Goal: Task Accomplishment & Management: Complete application form

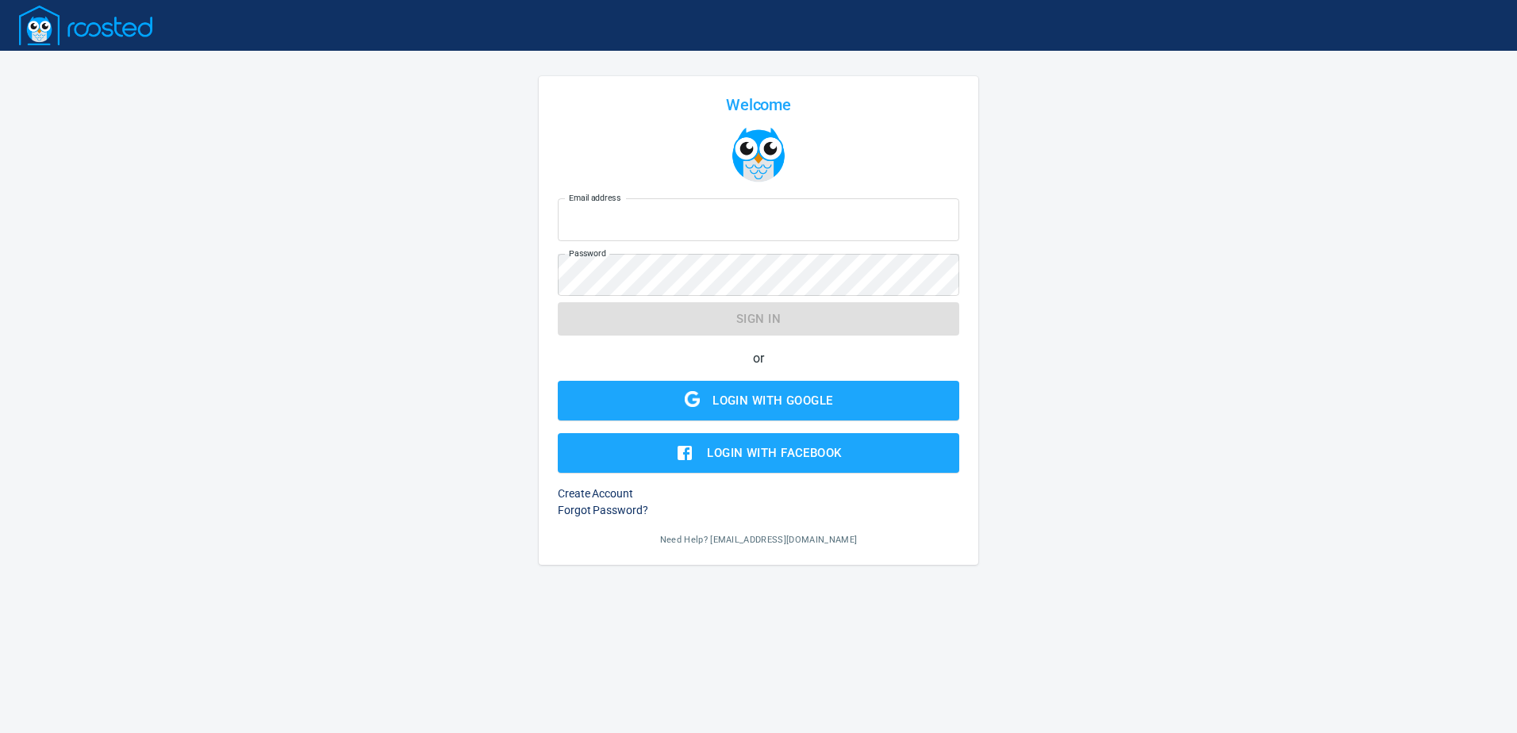
type input "[EMAIL_ADDRESS][PERSON_NAME][DOMAIN_NAME]"
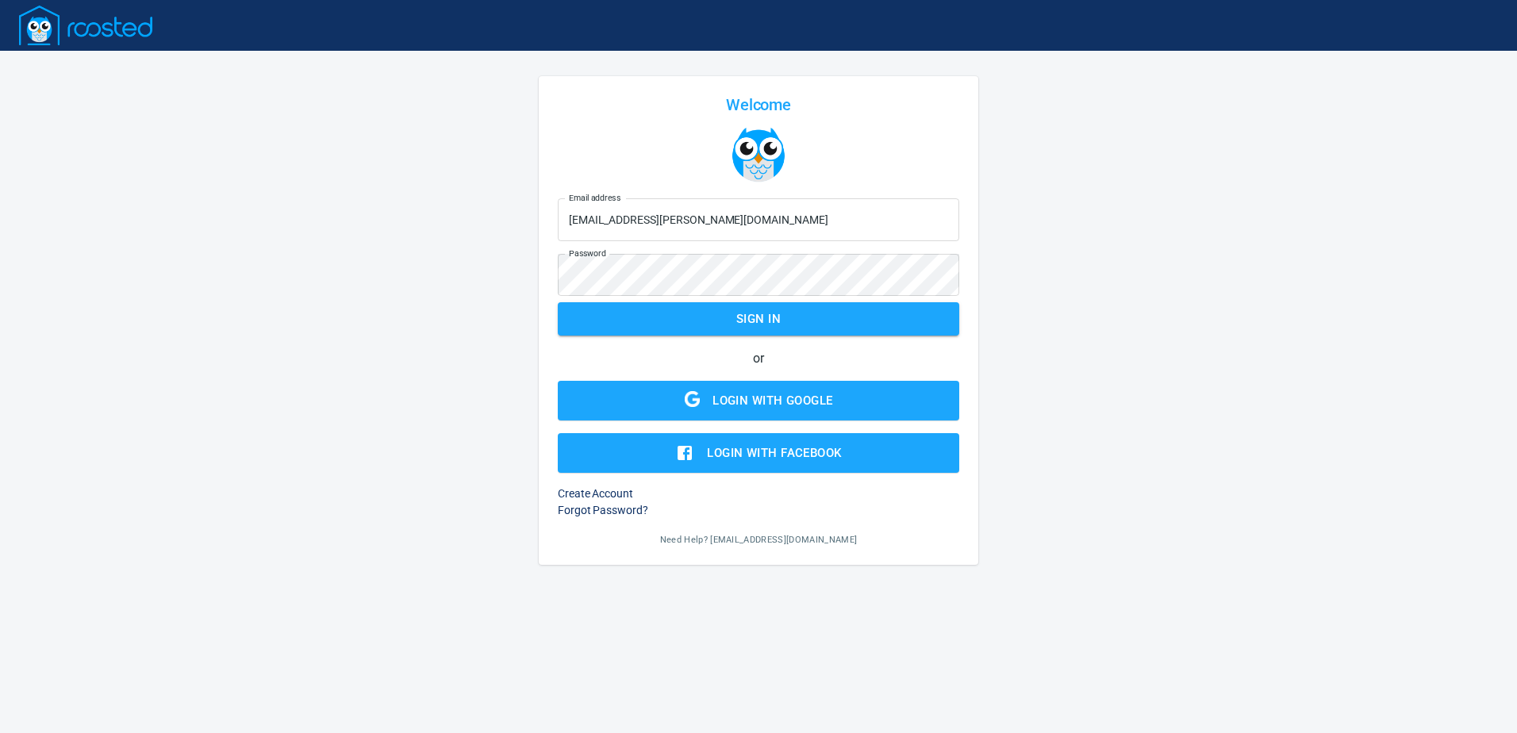
click at [728, 321] on form "Email address [EMAIL_ADDRESS][PERSON_NAME][DOMAIN_NAME] Email address Password …" at bounding box center [758, 332] width 401 height 281
click at [728, 321] on span "Sign in" at bounding box center [758, 319] width 367 height 21
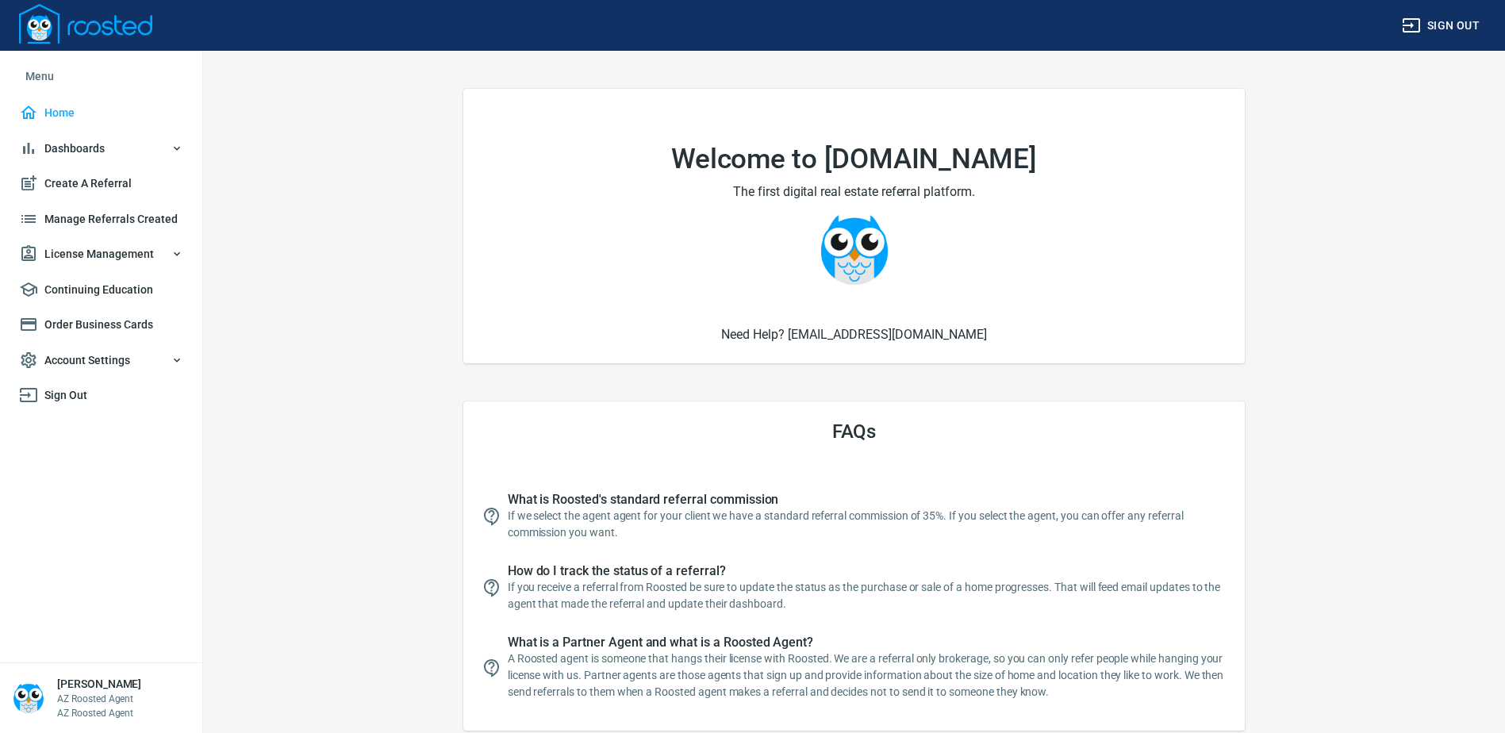
scroll to position [79, 0]
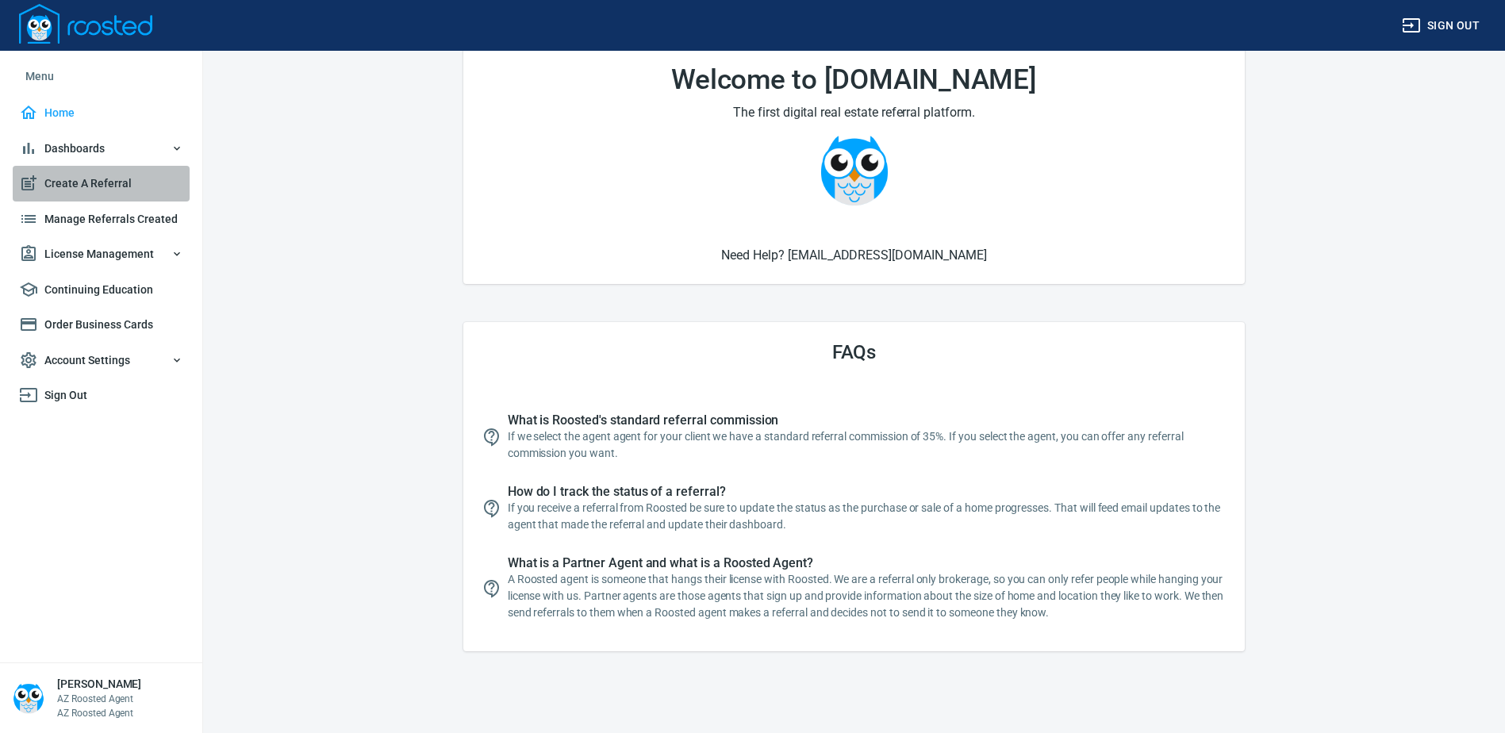
click at [89, 179] on span "Create A Referral" at bounding box center [101, 184] width 164 height 20
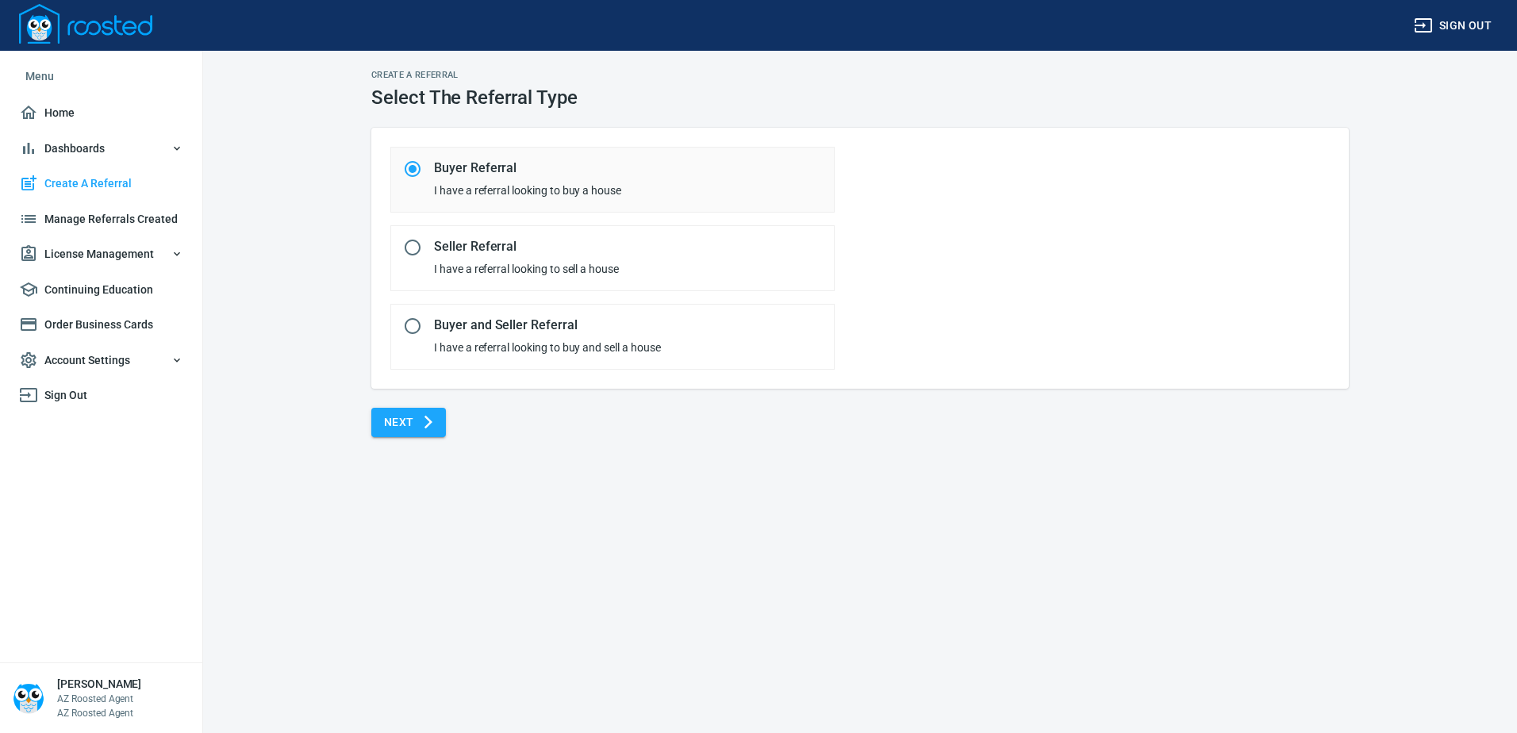
click at [392, 425] on span "Next" at bounding box center [408, 423] width 49 height 20
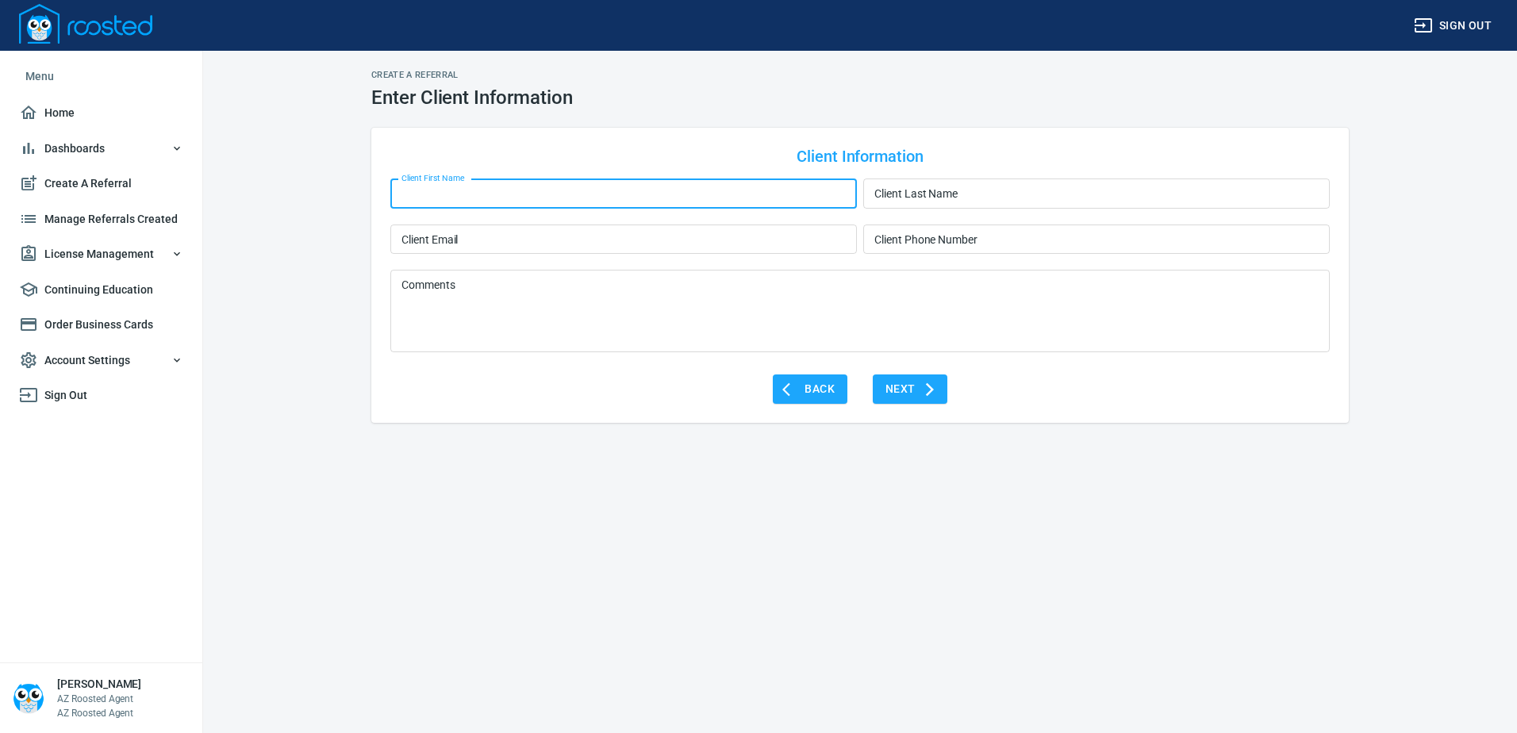
click at [446, 205] on input "Client First Name" at bounding box center [623, 194] width 467 height 30
type input "[PERSON_NAME]"
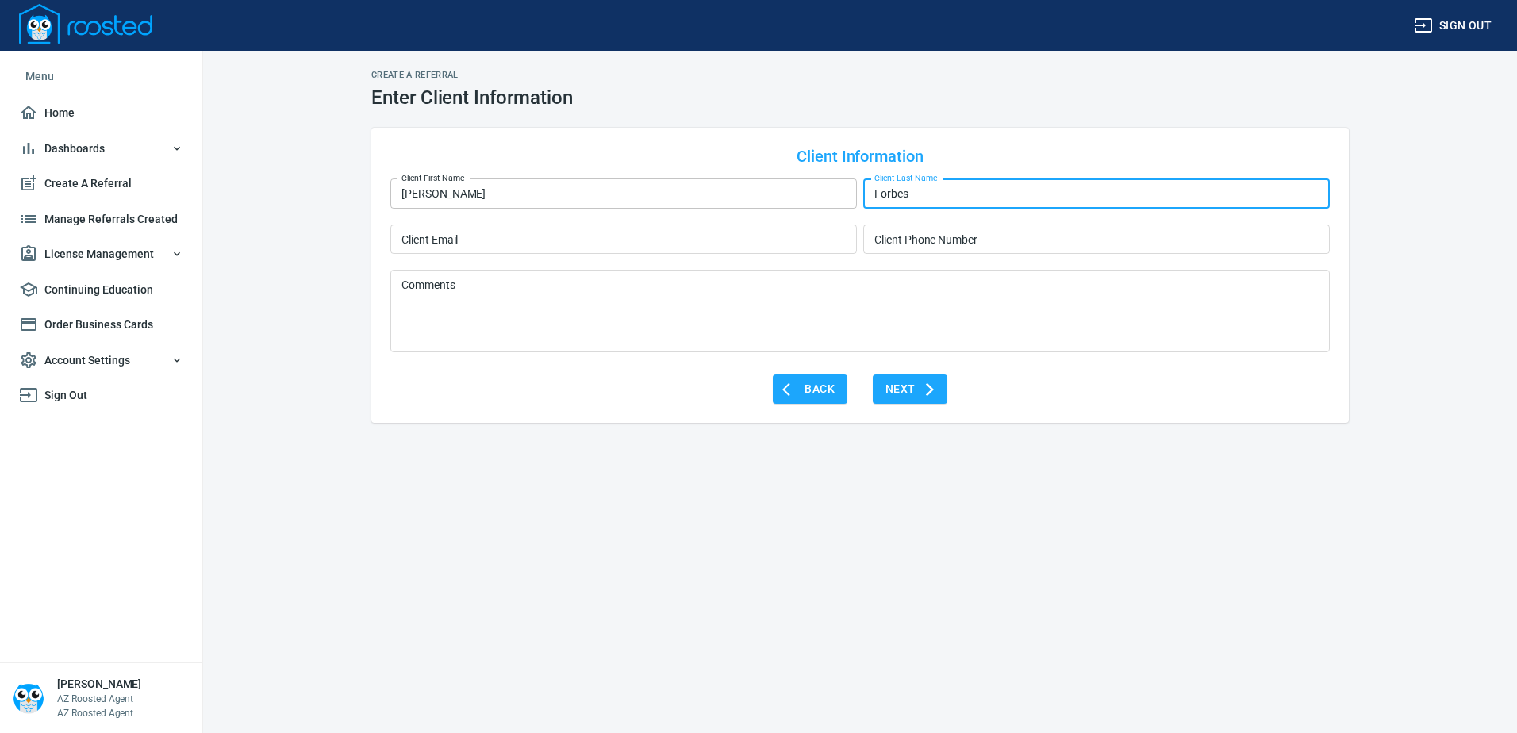
type input "Forbes"
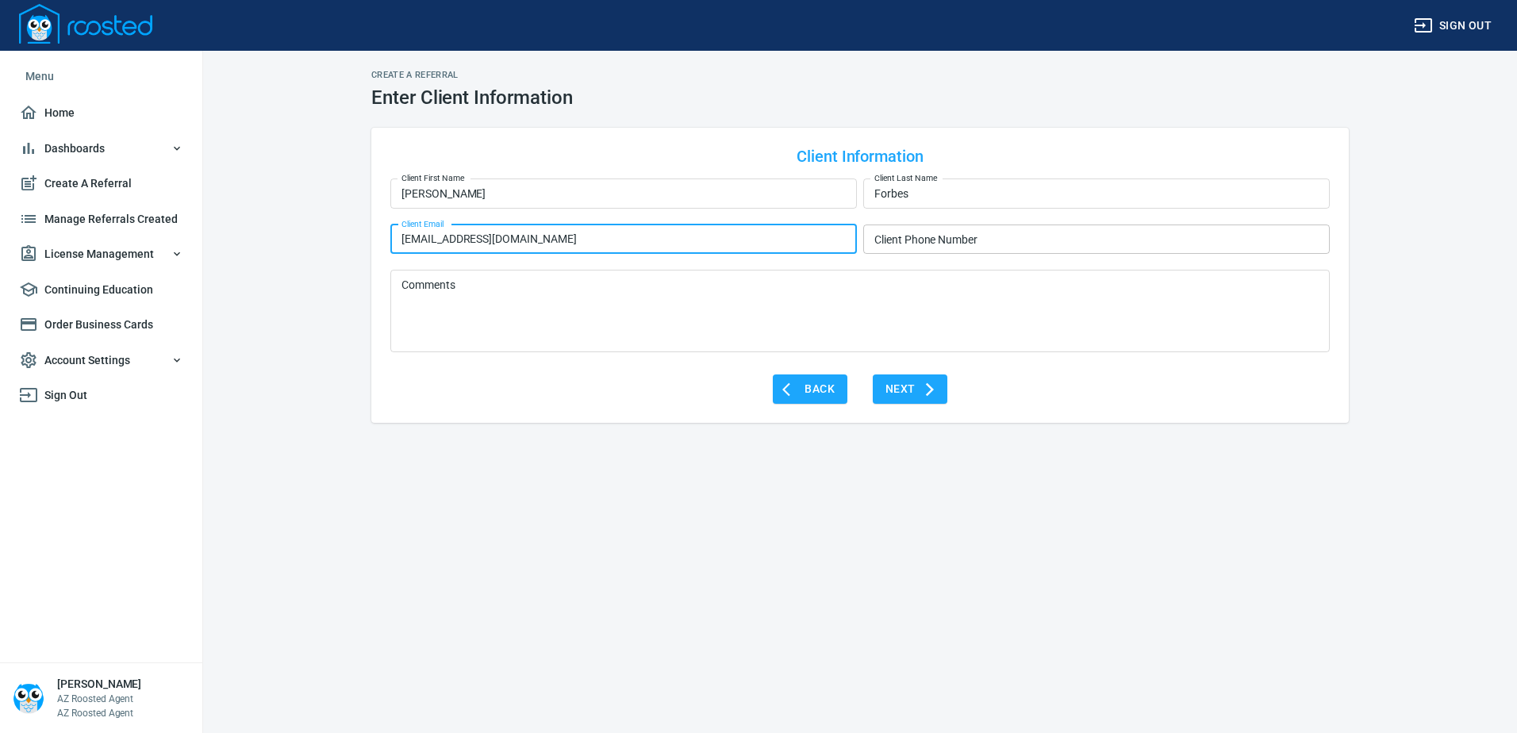
type input "[EMAIL_ADDRESS][DOMAIN_NAME]"
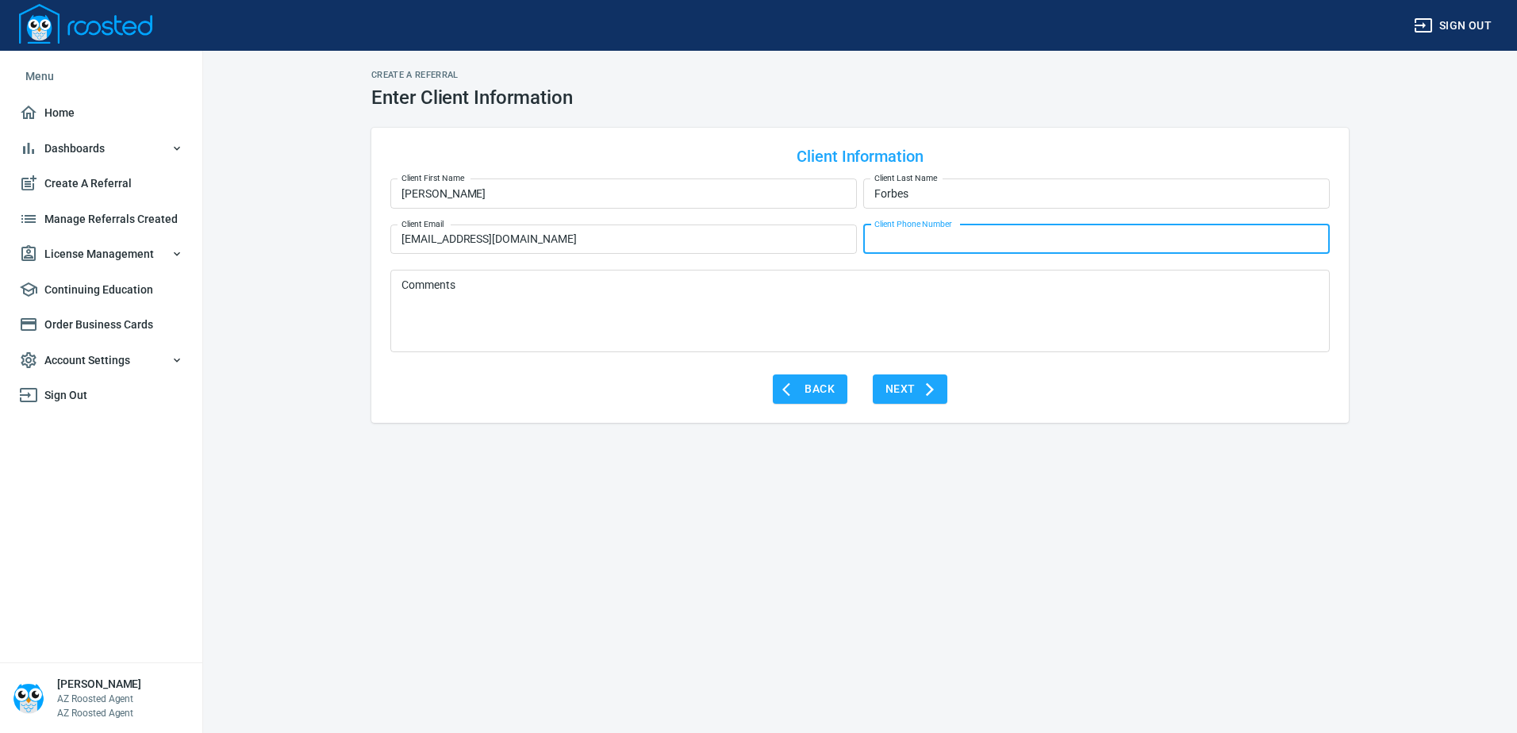
click at [916, 234] on input "Client Phone Number" at bounding box center [1096, 240] width 467 height 30
type input "[PHONE_NUMBER]"
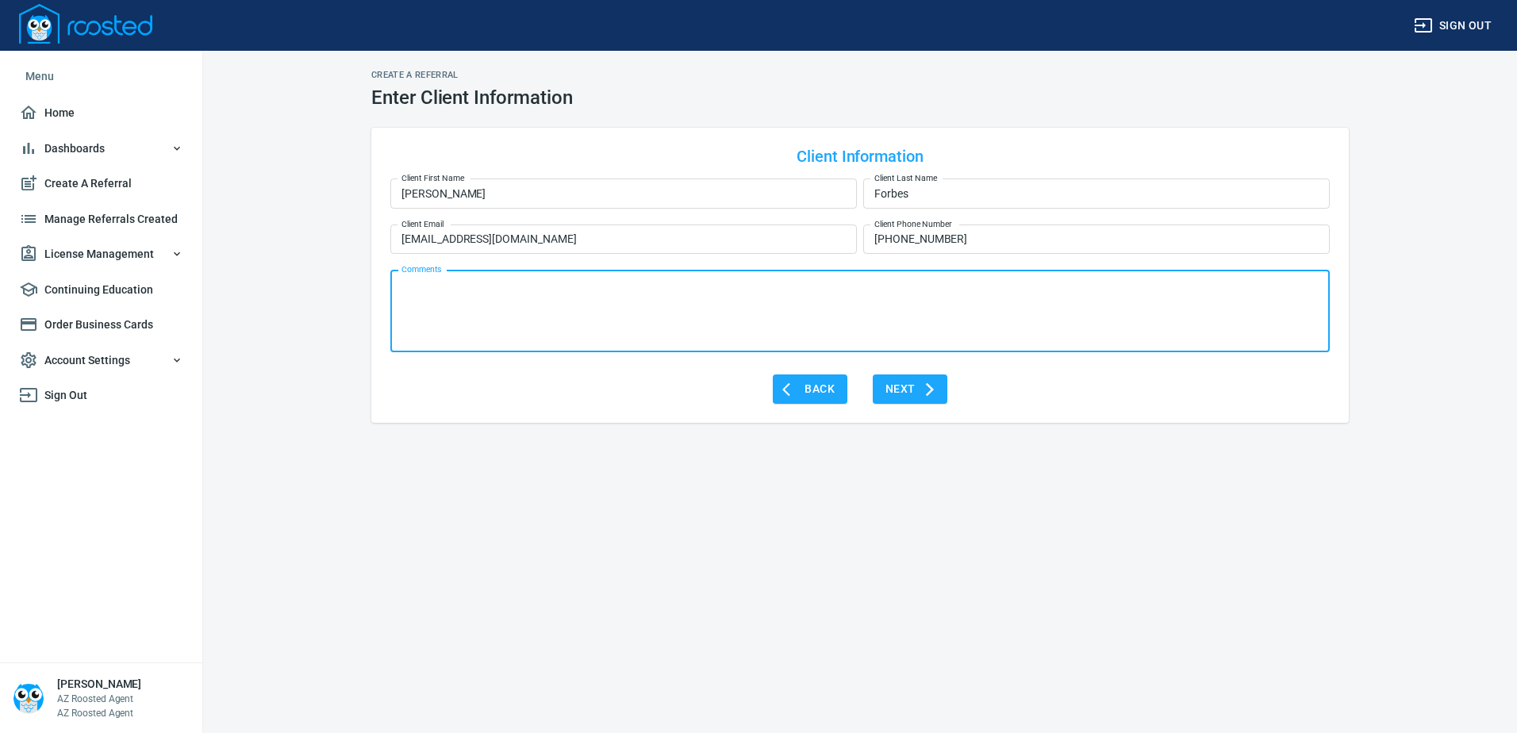
click at [447, 282] on textarea "Comments" at bounding box center [859, 311] width 917 height 66
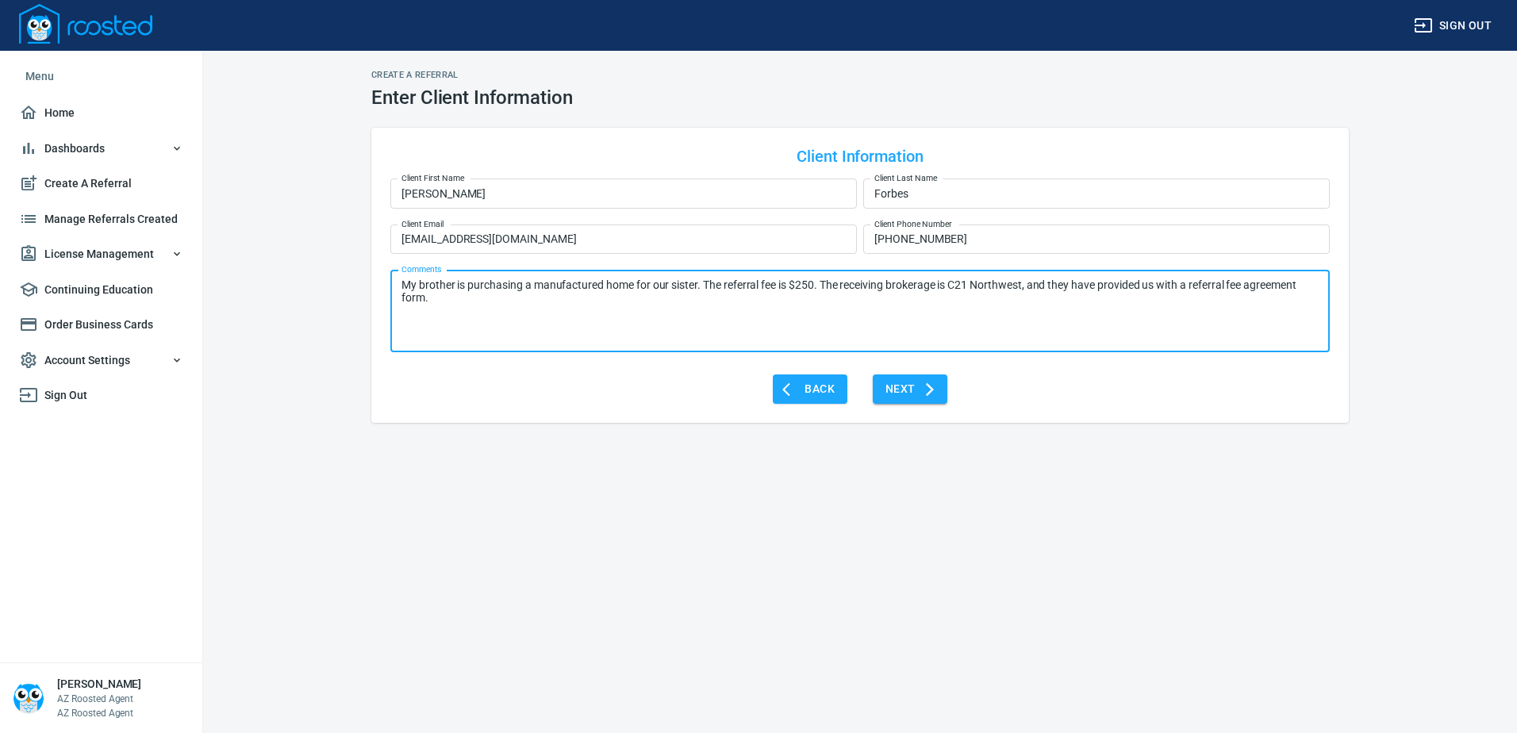
type textarea "My brother is purchasing a manufactured home for our sister. The referral fee i…"
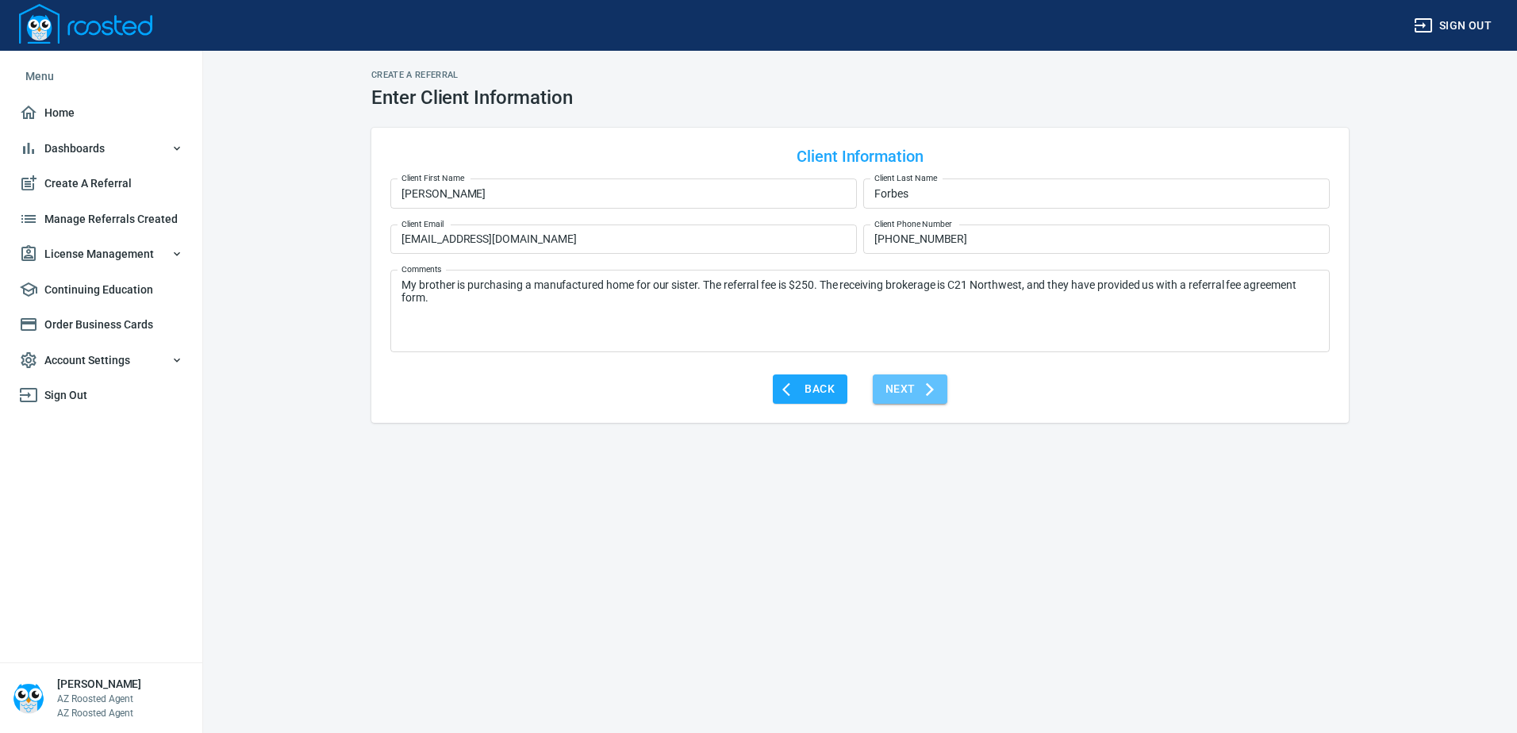
click at [905, 388] on span "Next" at bounding box center [909, 389] width 49 height 20
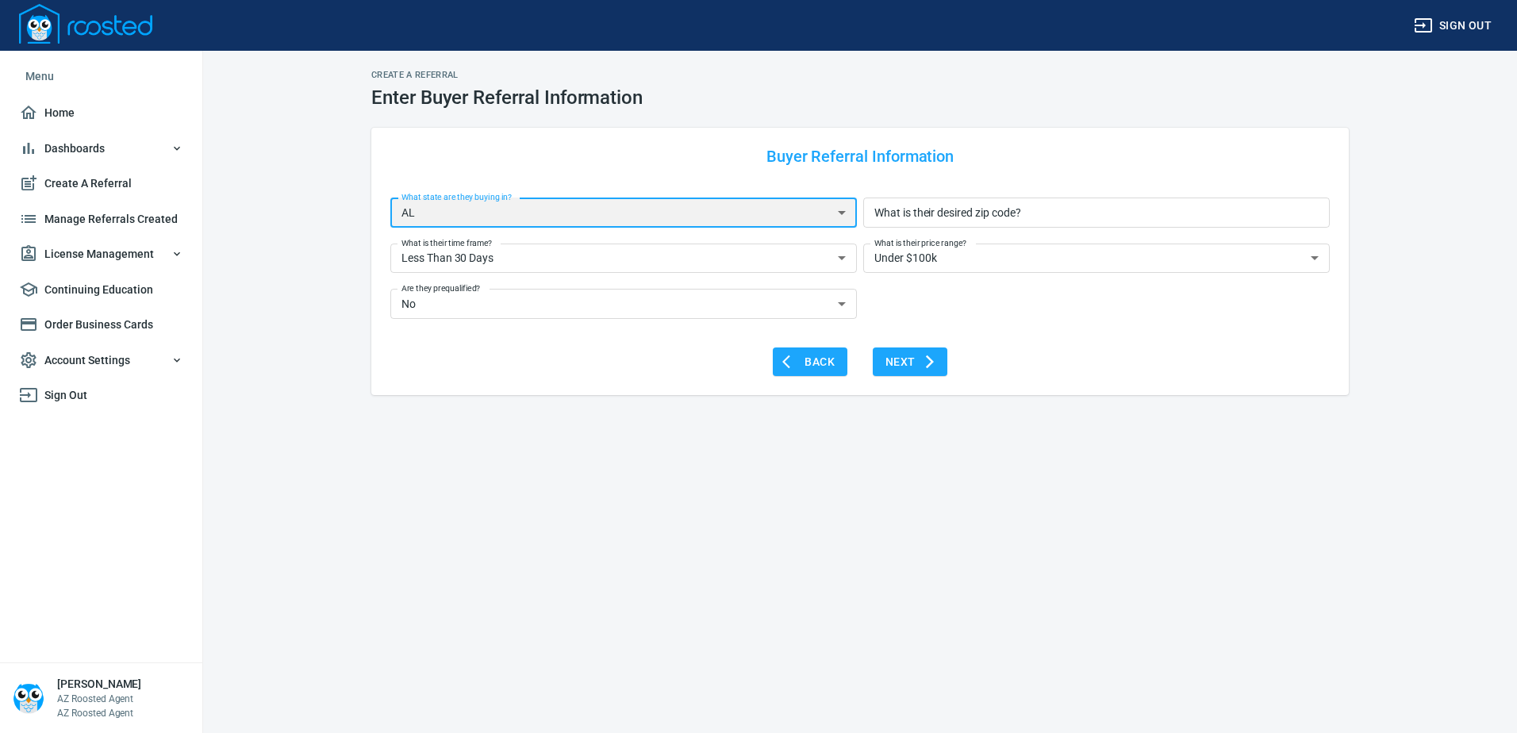
click at [835, 217] on select "AL AK AZ AR CA CO CT DE DC [GEOGRAPHIC_DATA] [GEOGRAPHIC_DATA] HI ID IL IN IA […" at bounding box center [623, 213] width 467 height 30
select select "AZ"
click at [390, 198] on select "AL AK AZ AR CA CO CT DE DC [GEOGRAPHIC_DATA] [GEOGRAPHIC_DATA] HI ID IL IN IA […" at bounding box center [623, 213] width 467 height 30
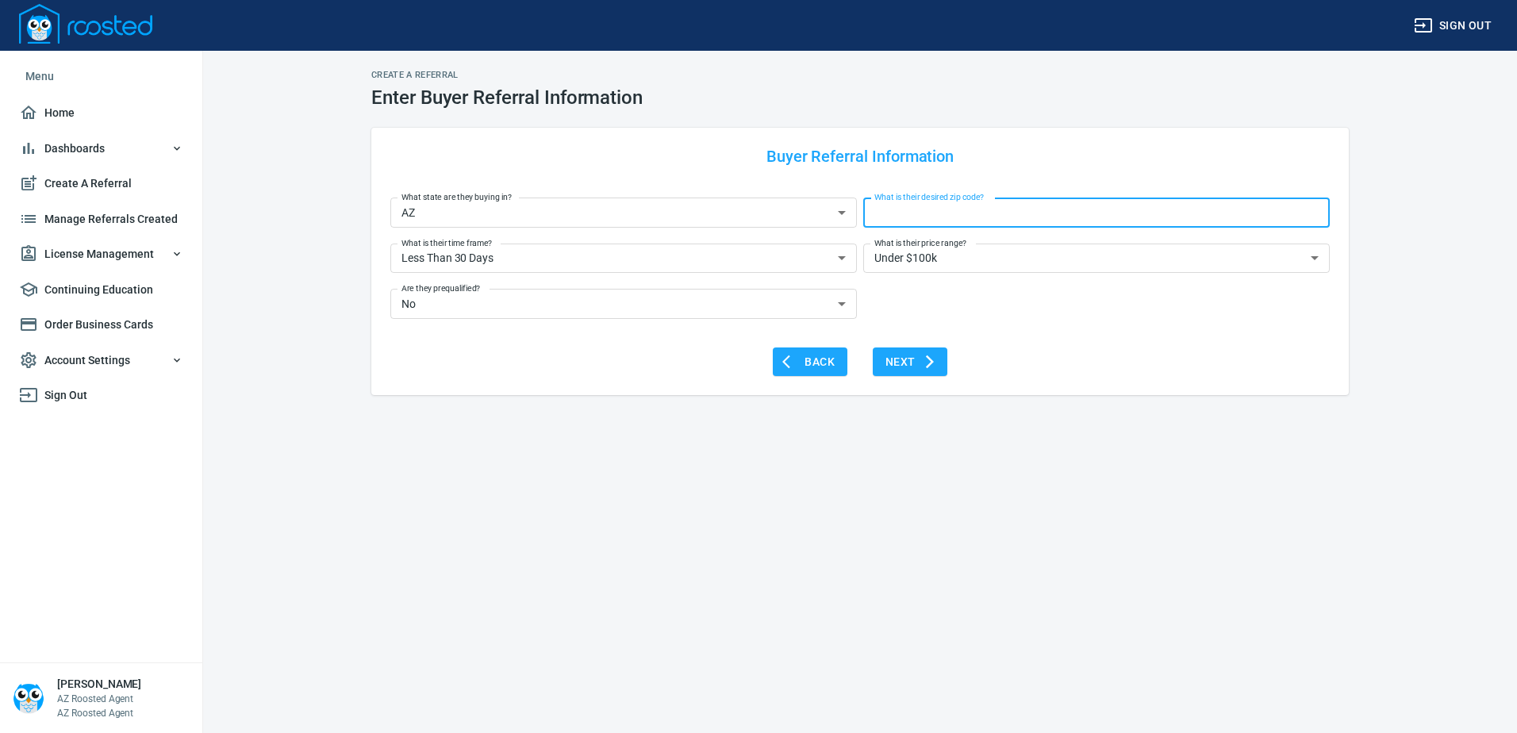
click at [987, 214] on input "What is their desired zip code?" at bounding box center [1096, 213] width 467 height 30
type input "85027"
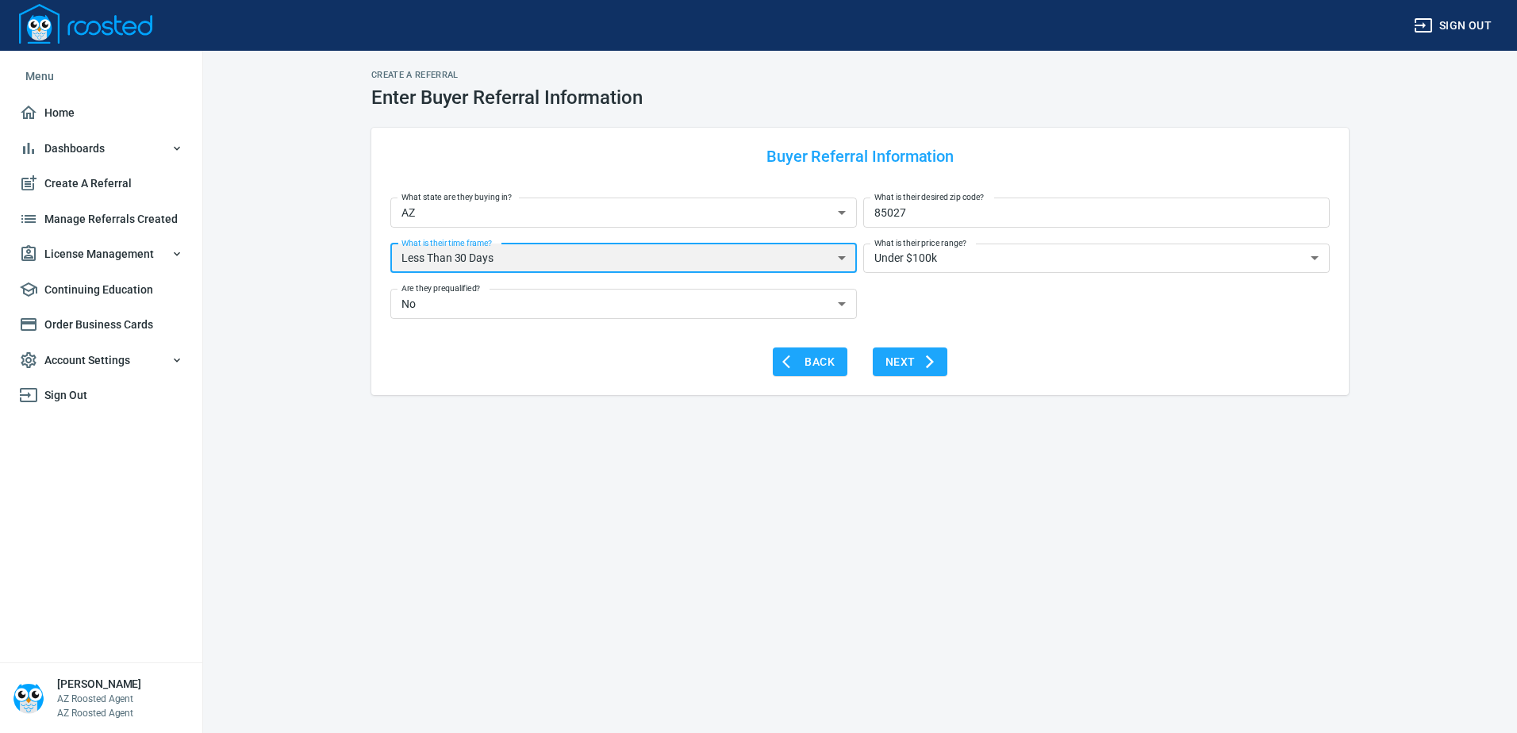
click at [480, 263] on select "Less Than 30 Days 30 to 60 Days 60 to 90 Days Greater than 90 Days Unkown" at bounding box center [623, 259] width 467 height 30
click at [390, 244] on select "Less Than 30 Days 30 to 60 Days 60 to 90 Days Greater than 90 Days Unkown" at bounding box center [623, 259] width 467 height 30
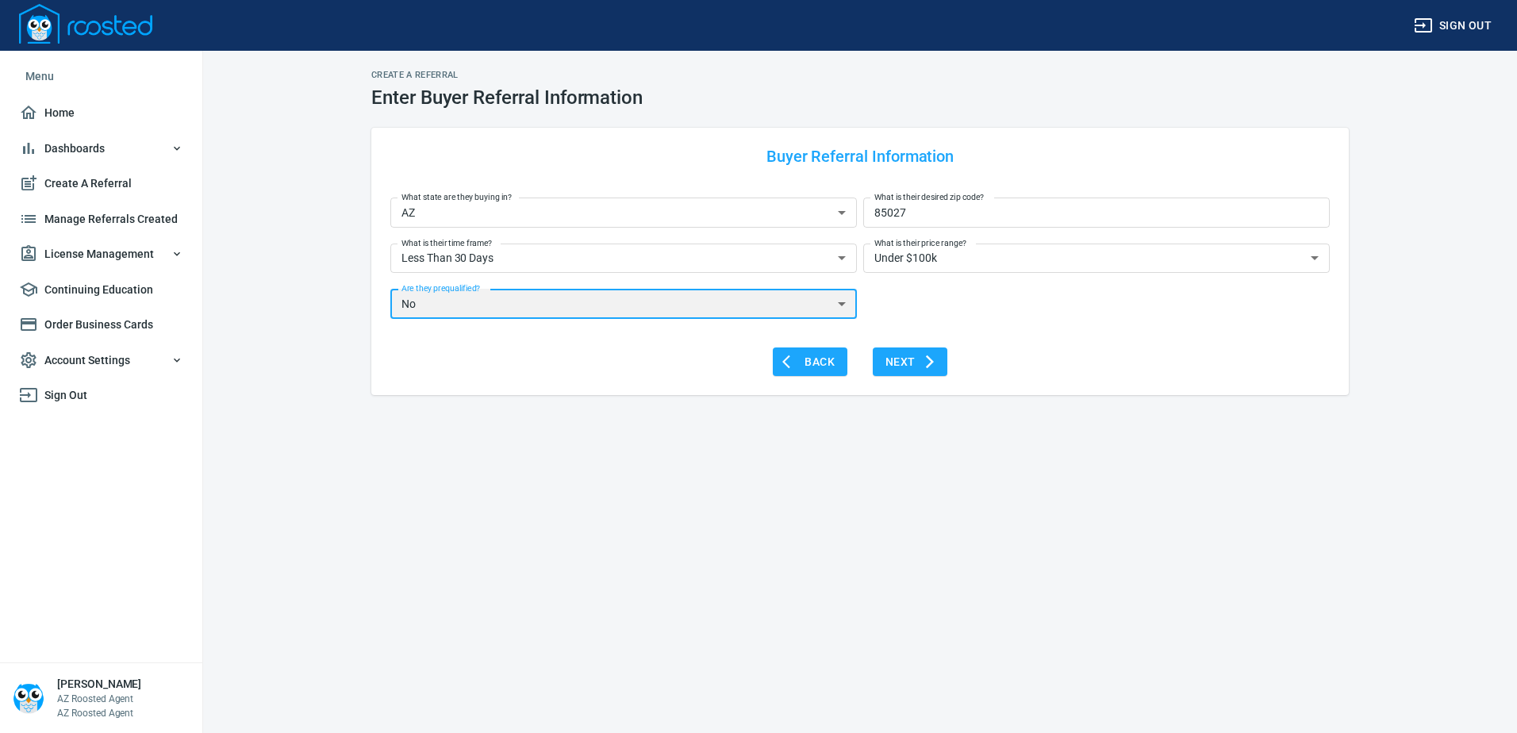
click at [496, 312] on select "No Yes" at bounding box center [623, 304] width 467 height 30
select select "Yes"
click at [390, 289] on select "No Yes" at bounding box center [623, 304] width 467 height 30
click at [870, 360] on div "Back Next" at bounding box center [859, 359] width 939 height 36
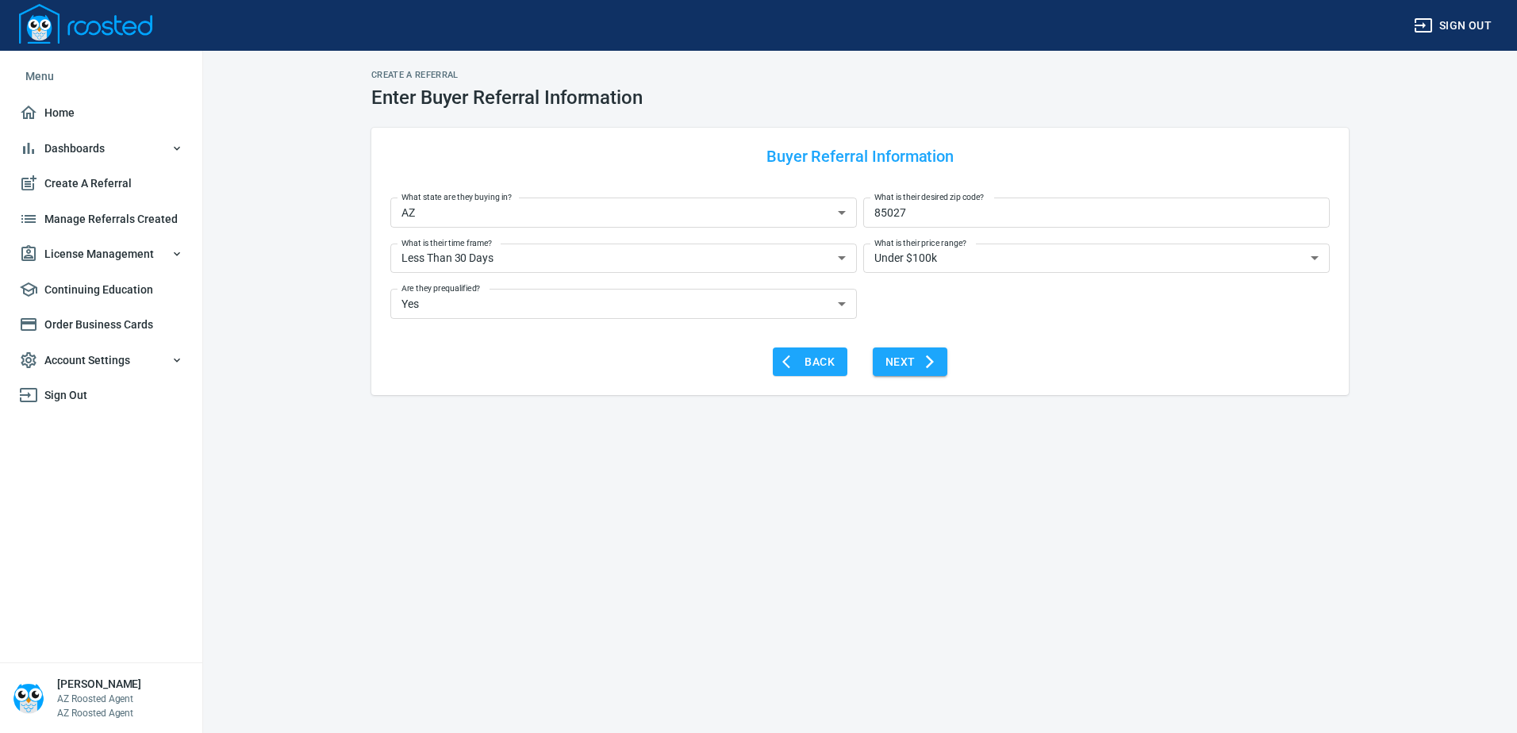
click at [886, 358] on span "Next" at bounding box center [909, 362] width 49 height 20
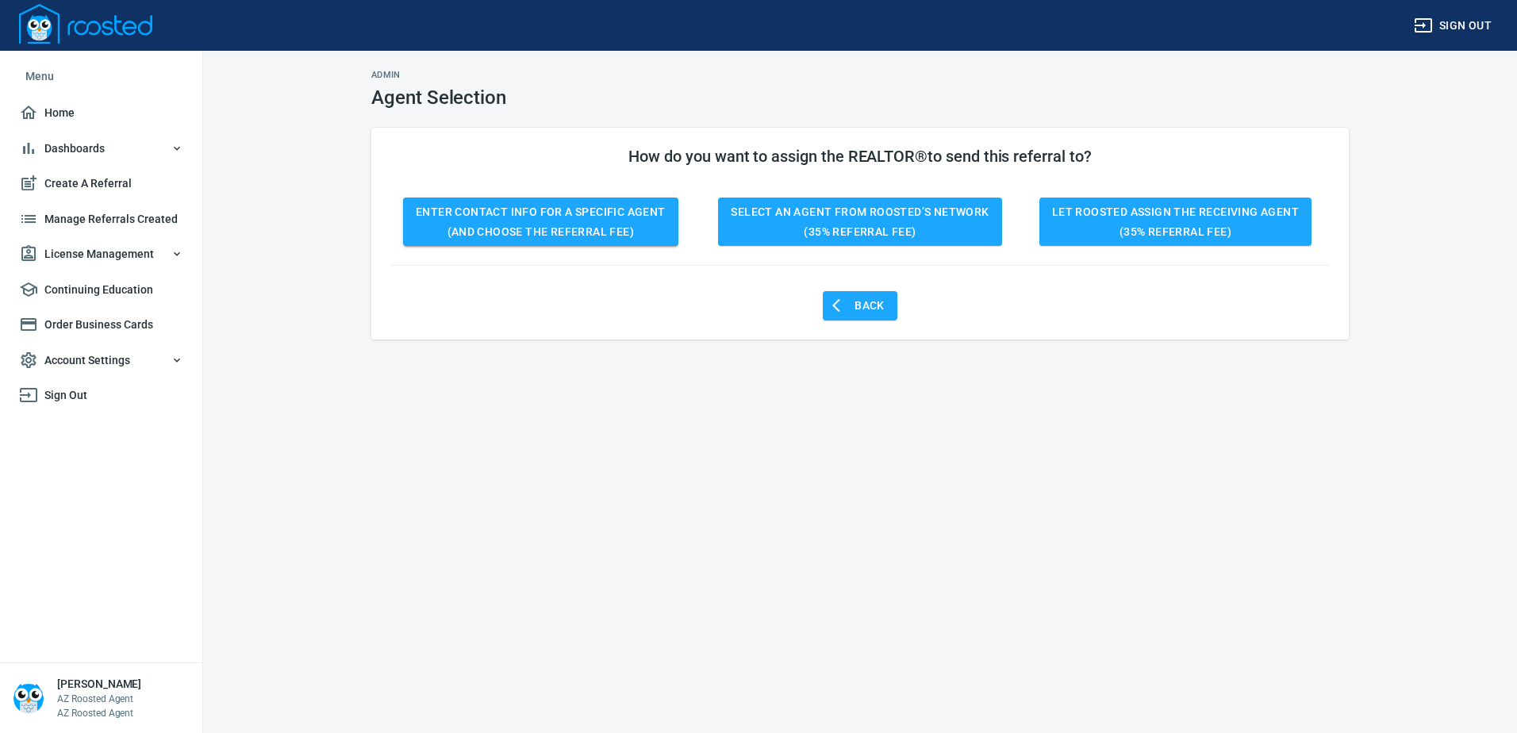
click at [501, 219] on span "Enter Contact Info for a Specific Agent (and choose the referral fee)" at bounding box center [541, 221] width 250 height 39
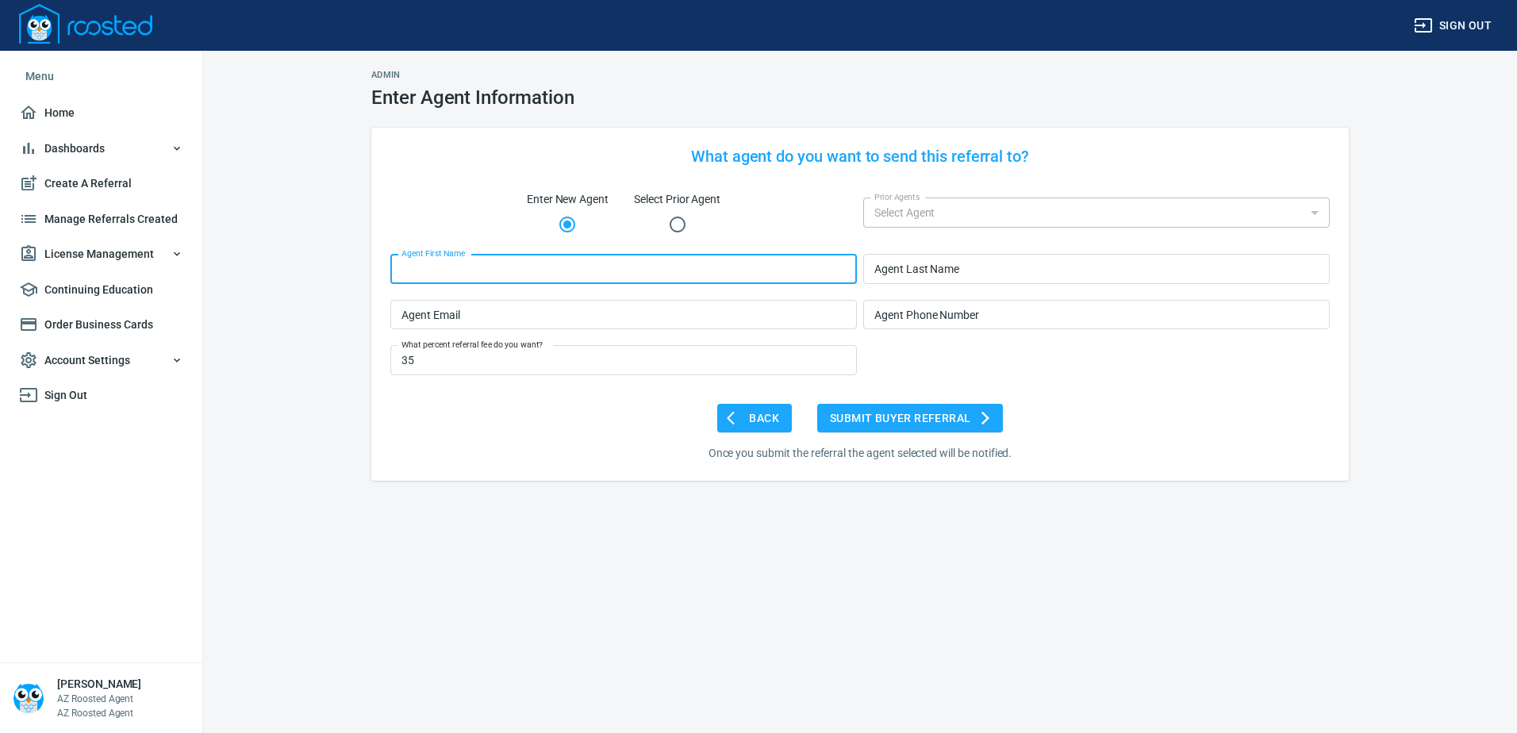
click at [436, 272] on input "Agent First Name" at bounding box center [623, 269] width 467 height 30
type input "[PERSON_NAME]"
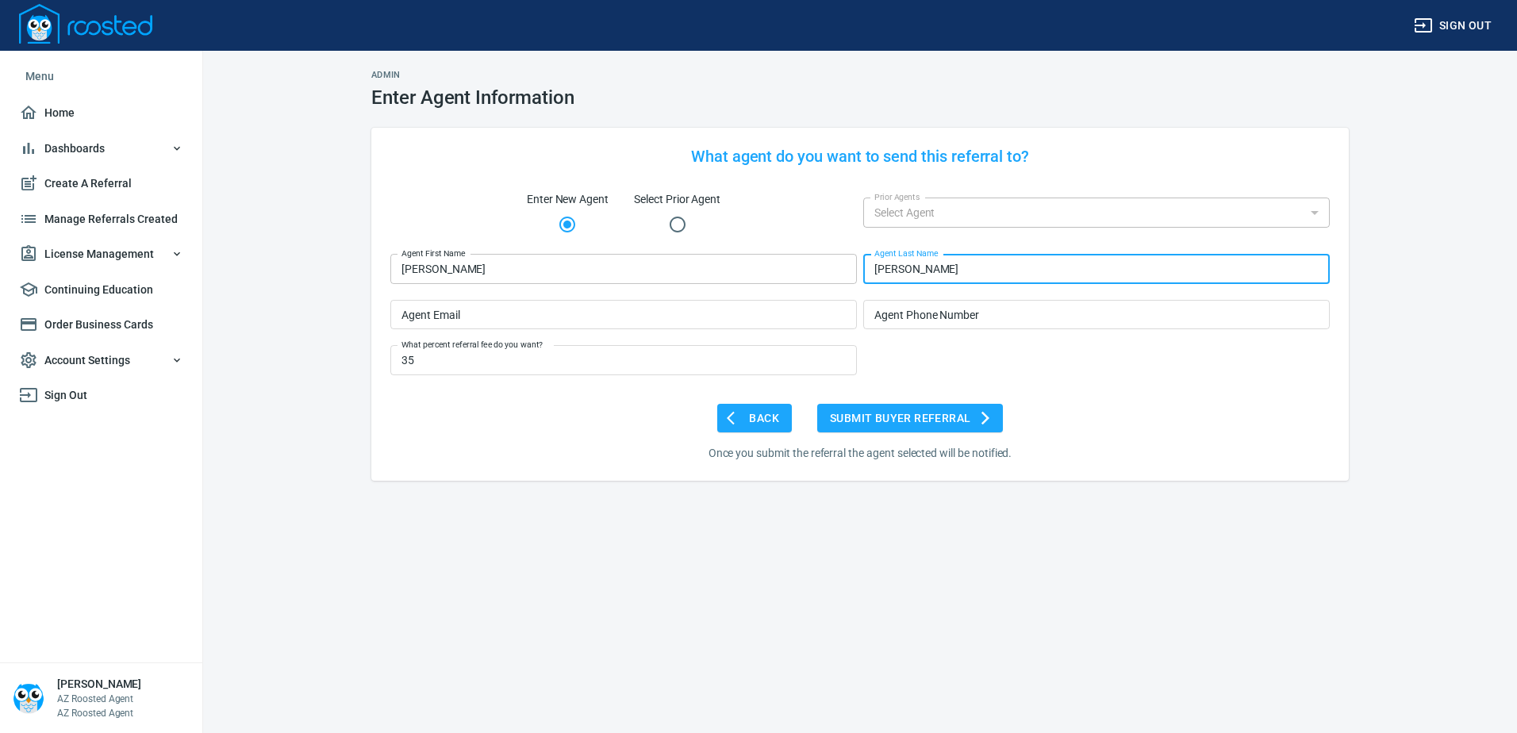
type input "[PERSON_NAME]"
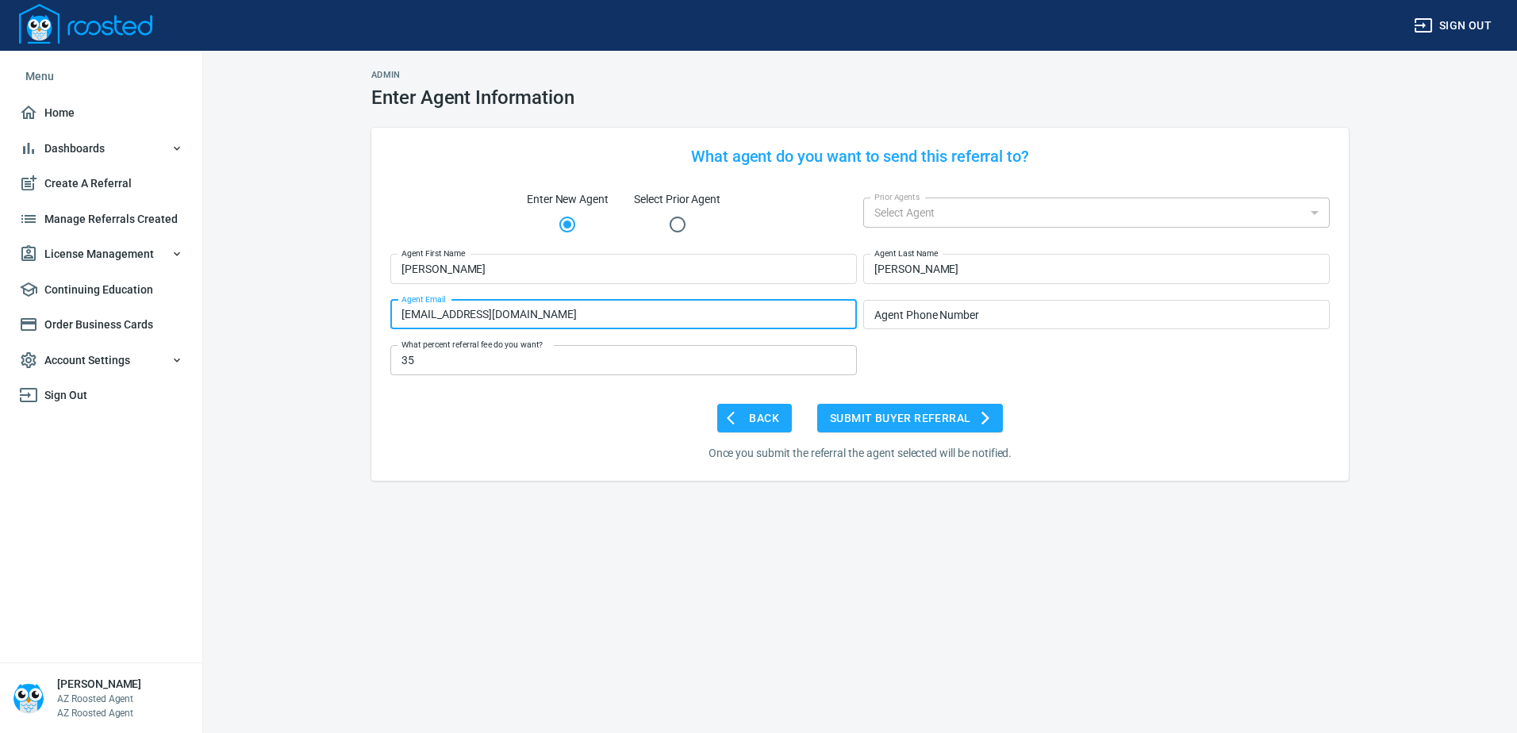
type input "[EMAIL_ADDRESS][DOMAIN_NAME]"
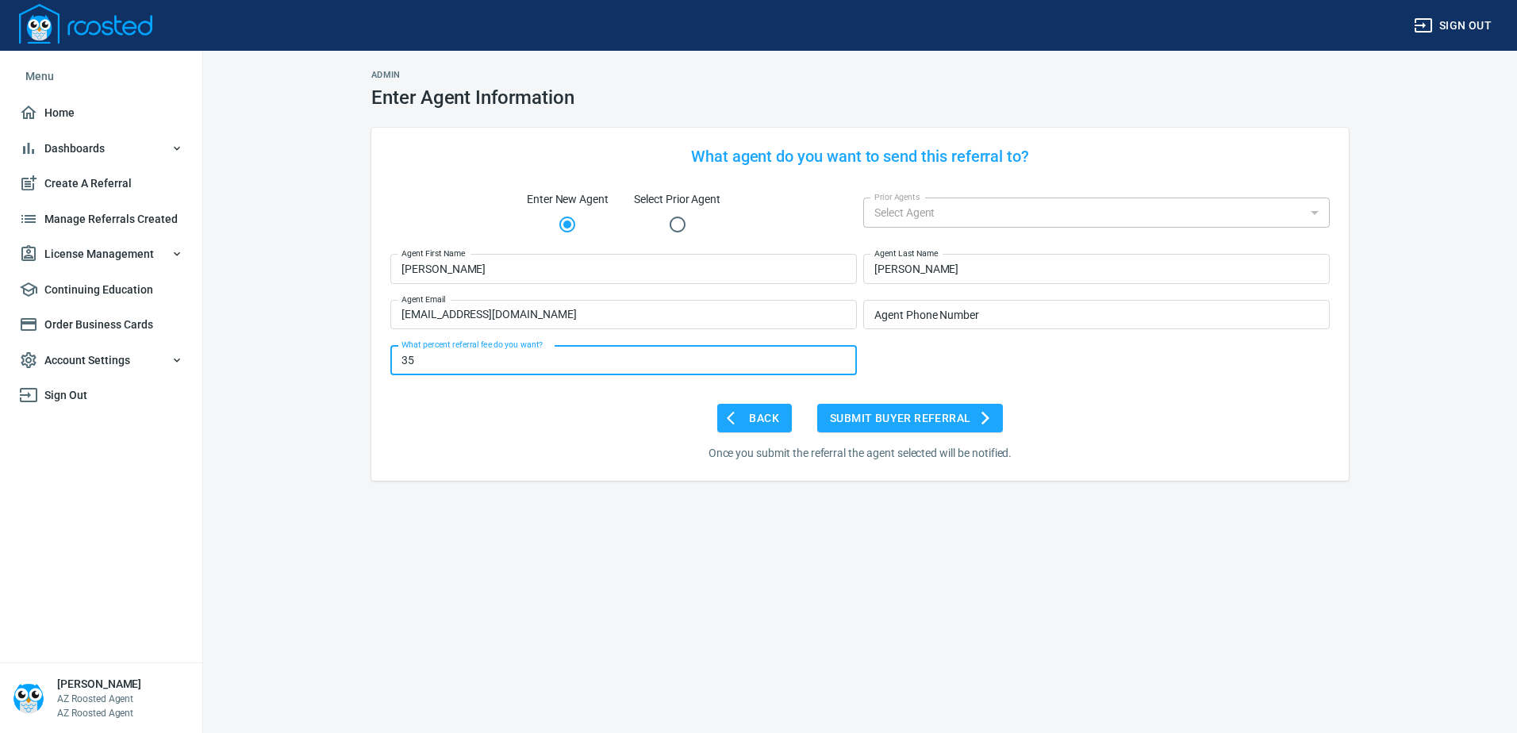
drag, startPoint x: 399, startPoint y: 361, endPoint x: 483, endPoint y: 360, distance: 84.1
click at [483, 360] on input "35" at bounding box center [623, 360] width 467 height 30
type input "250 flat fee"
click at [906, 418] on span "Submit Buyer Referral" at bounding box center [909, 419] width 159 height 20
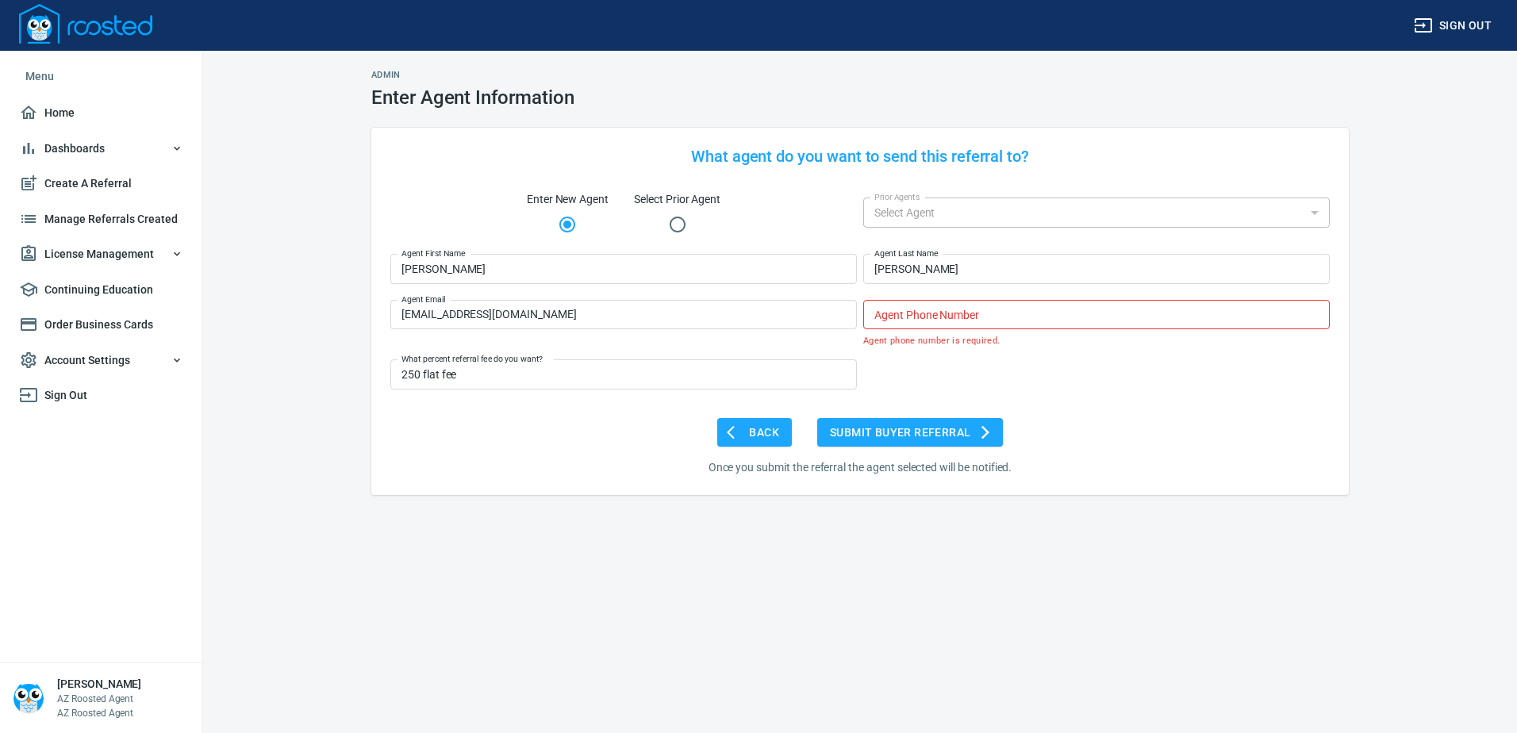
click at [934, 313] on input "Agent Phone Number" at bounding box center [1096, 315] width 467 height 30
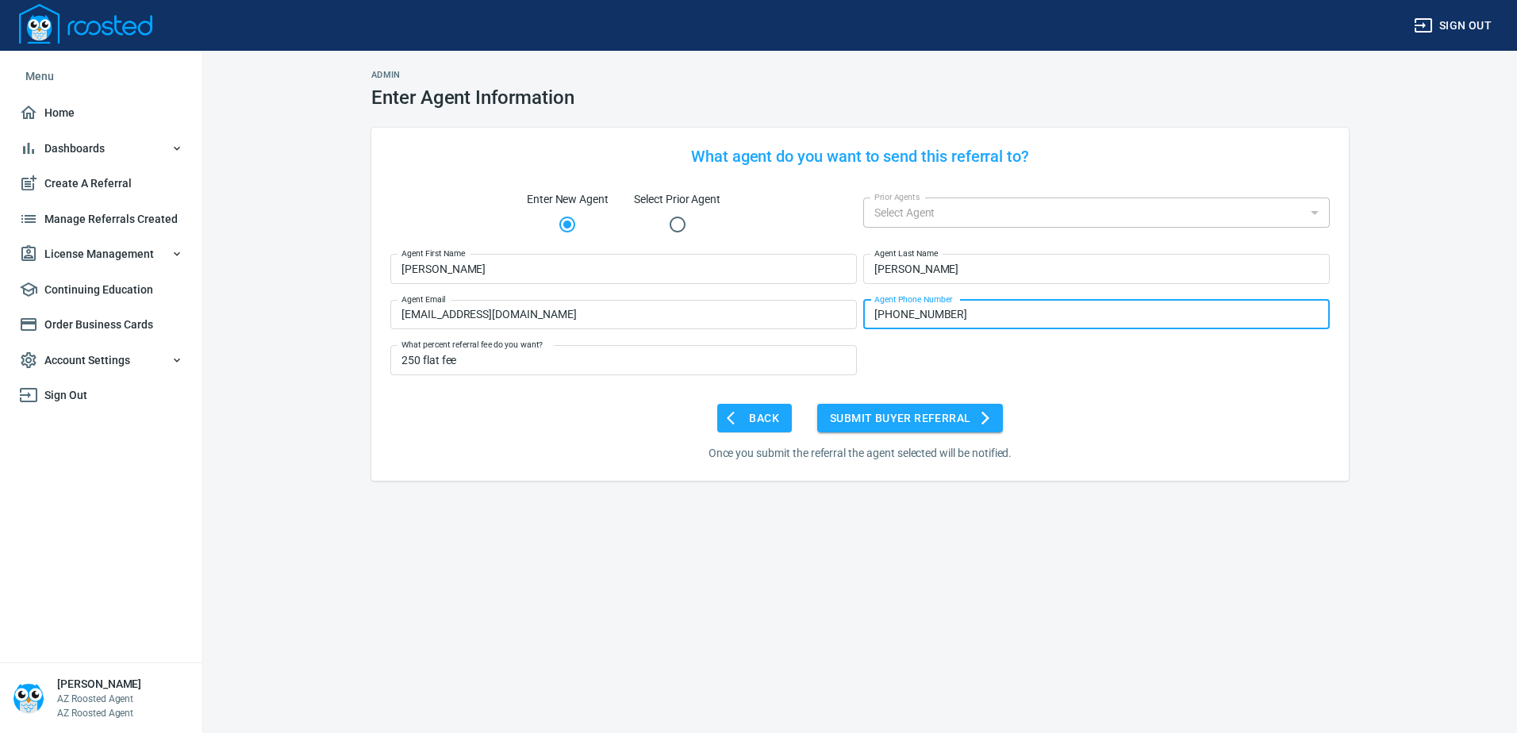
type input "[PHONE_NUMBER]"
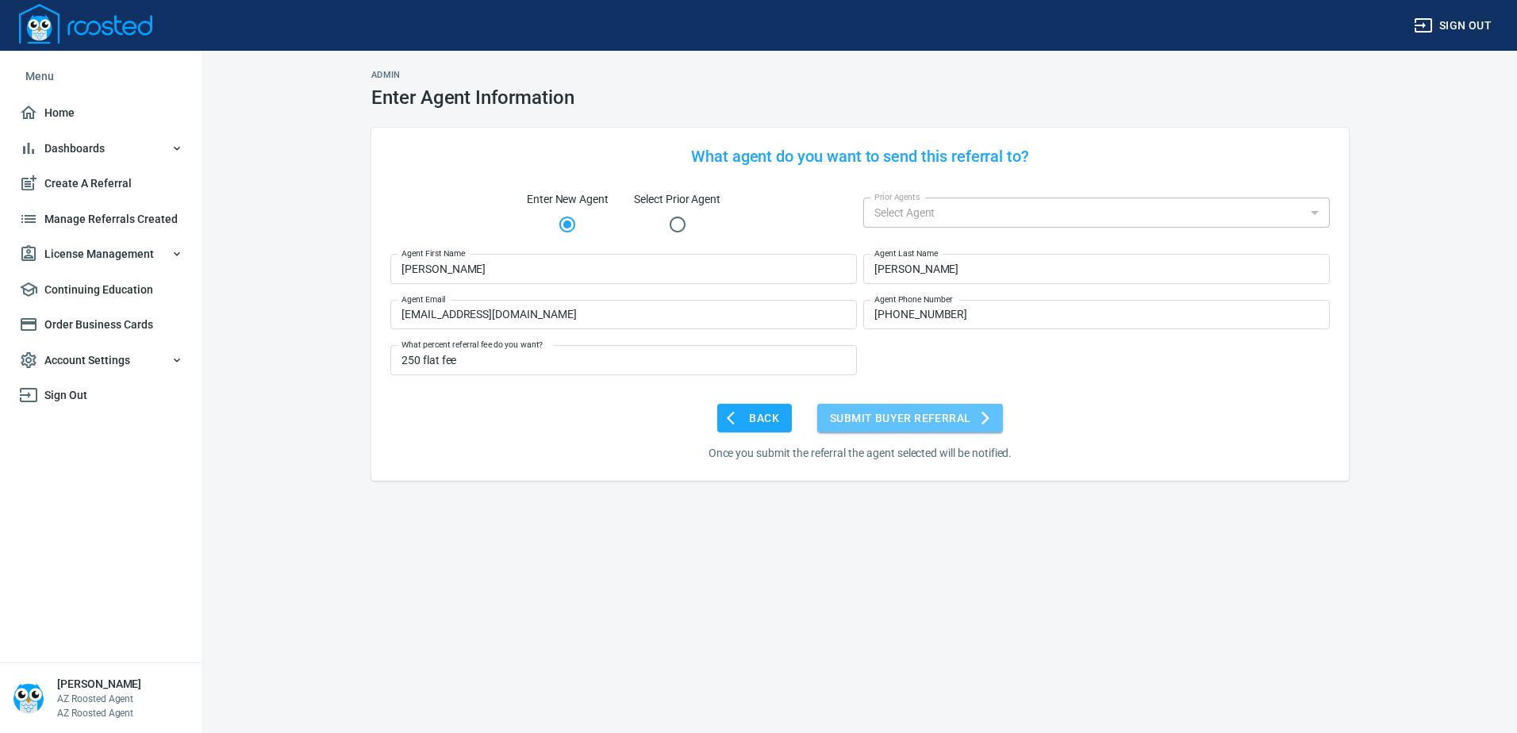
click at [938, 420] on span "Submit Buyer Referral" at bounding box center [909, 419] width 159 height 20
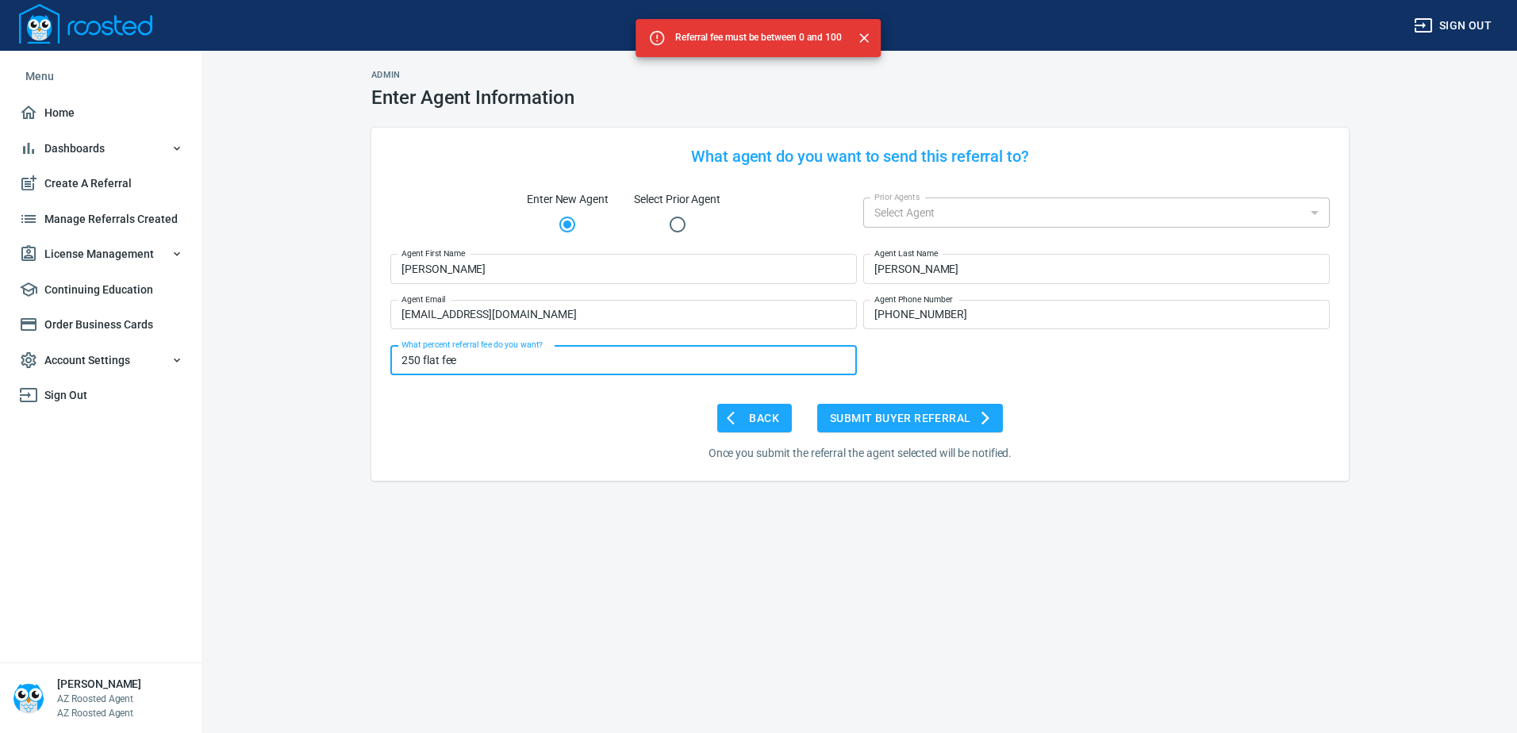
drag, startPoint x: 415, startPoint y: 361, endPoint x: 506, endPoint y: 354, distance: 91.5
click at [506, 354] on input "250 flat fee" at bounding box center [623, 360] width 467 height 30
type input "25"
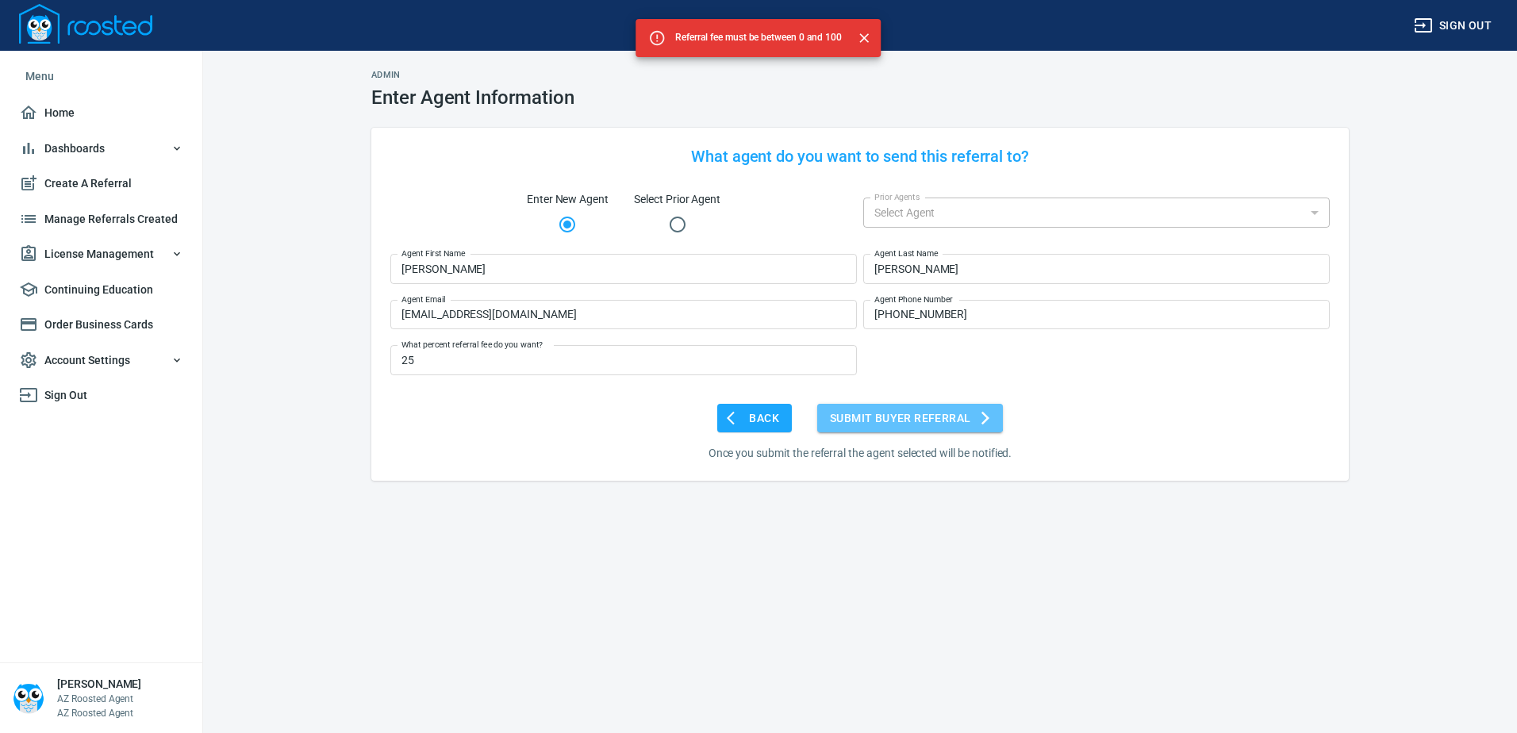
click at [880, 414] on span "Submit Buyer Referral" at bounding box center [909, 419] width 159 height 20
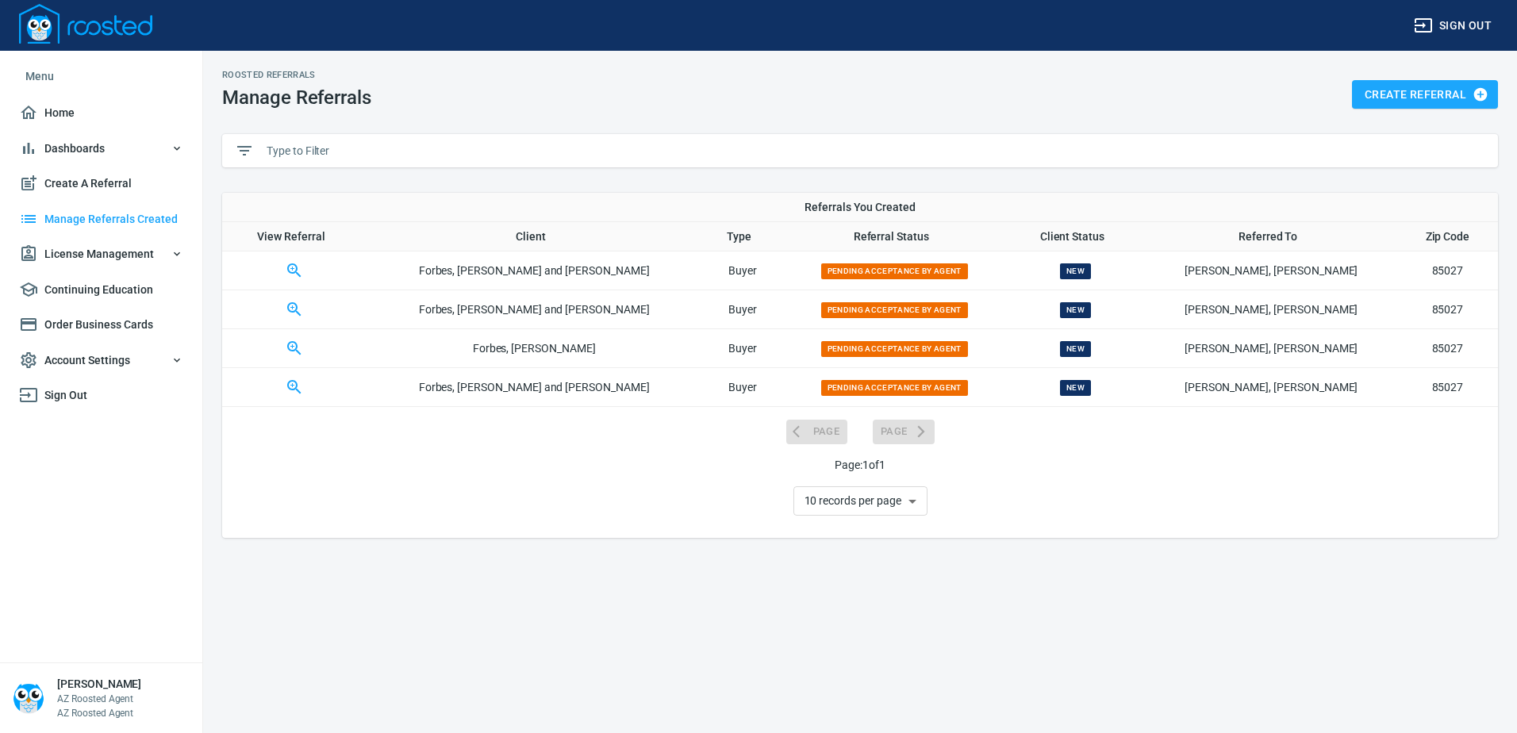
click at [126, 324] on span "Order Business Cards" at bounding box center [101, 325] width 164 height 20
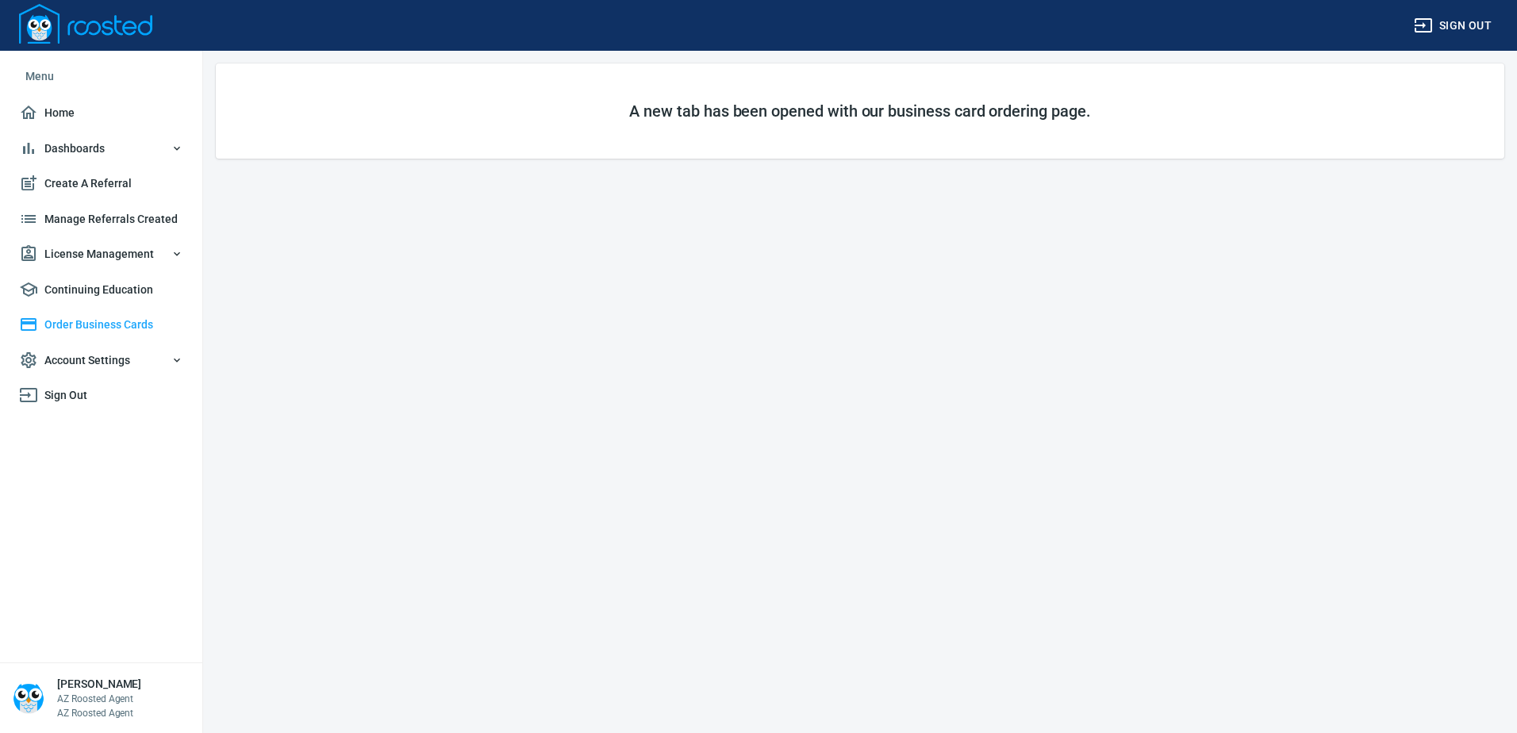
click at [120, 319] on span "Order Business Cards" at bounding box center [101, 325] width 164 height 20
click at [74, 102] on link "Home" at bounding box center [101, 113] width 177 height 36
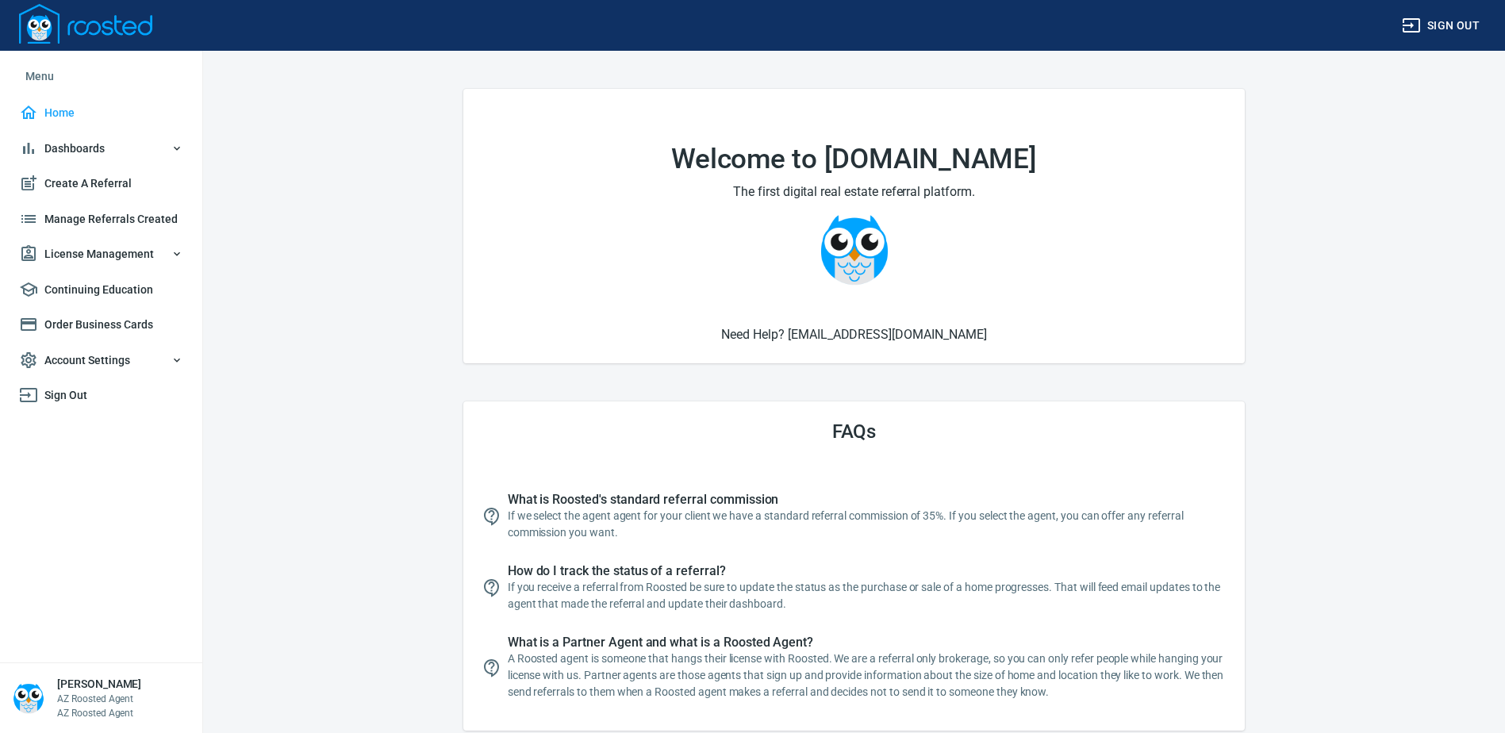
click at [141, 253] on span "License Management" at bounding box center [101, 254] width 164 height 20
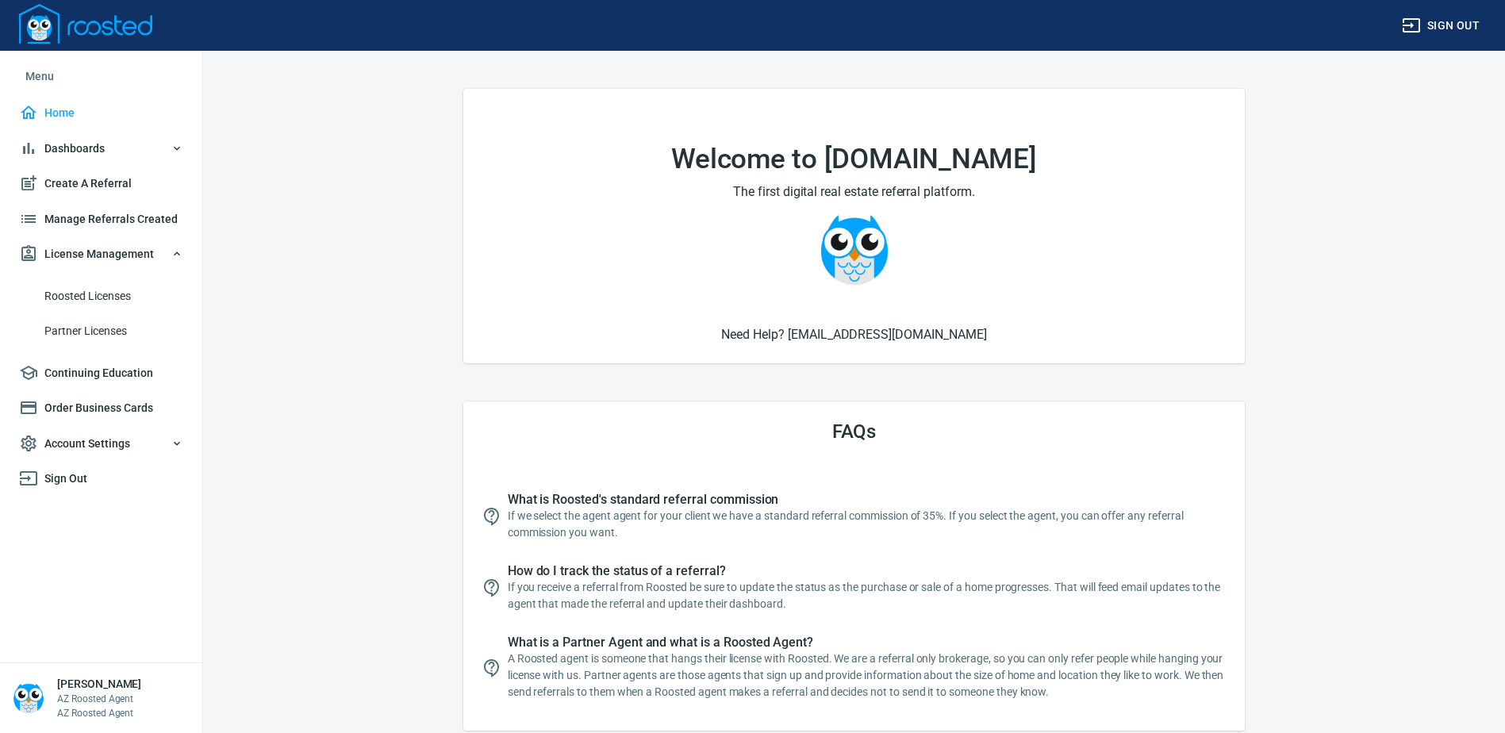
click at [117, 292] on span "Roosted Licenses" at bounding box center [113, 296] width 139 height 20
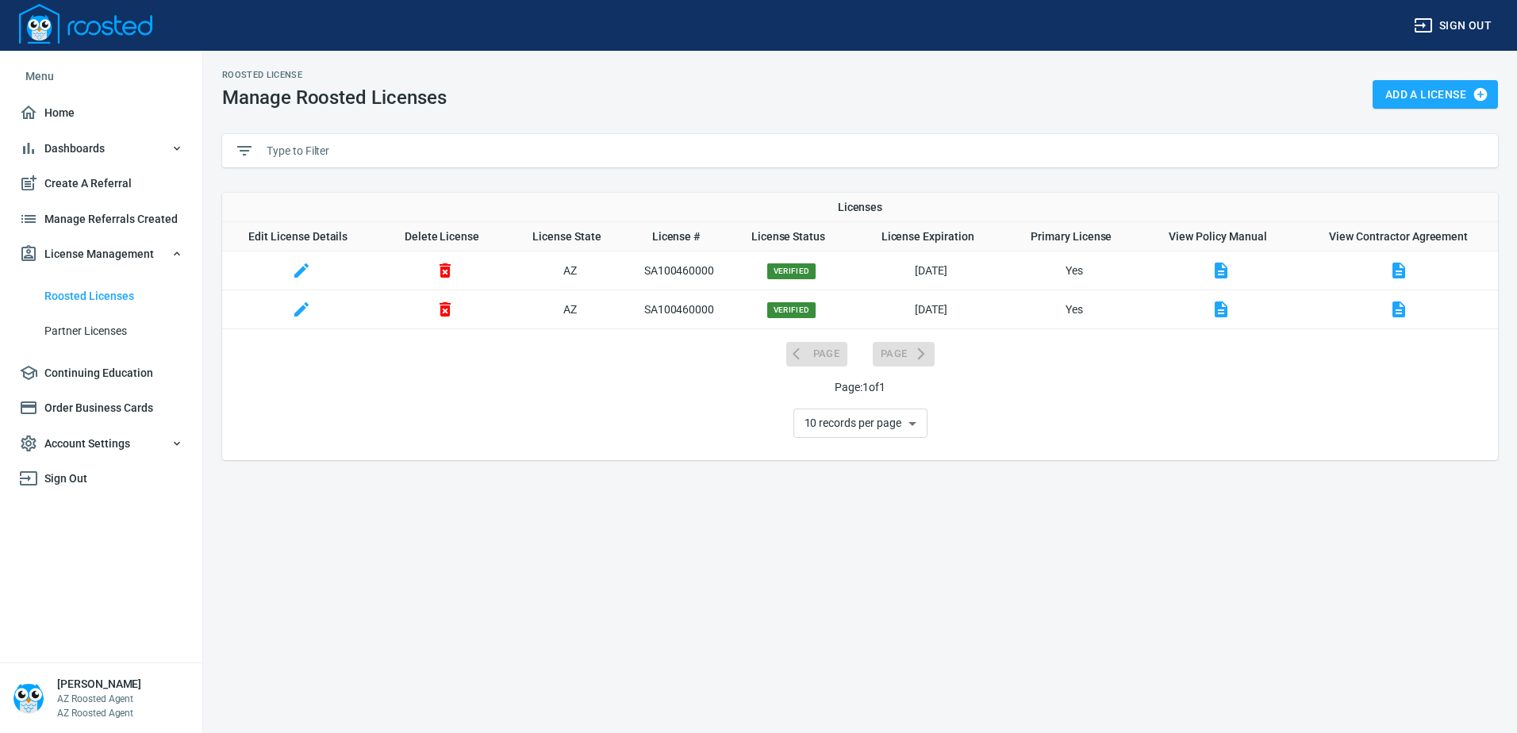
click at [83, 145] on span "Dashboards" at bounding box center [101, 149] width 164 height 20
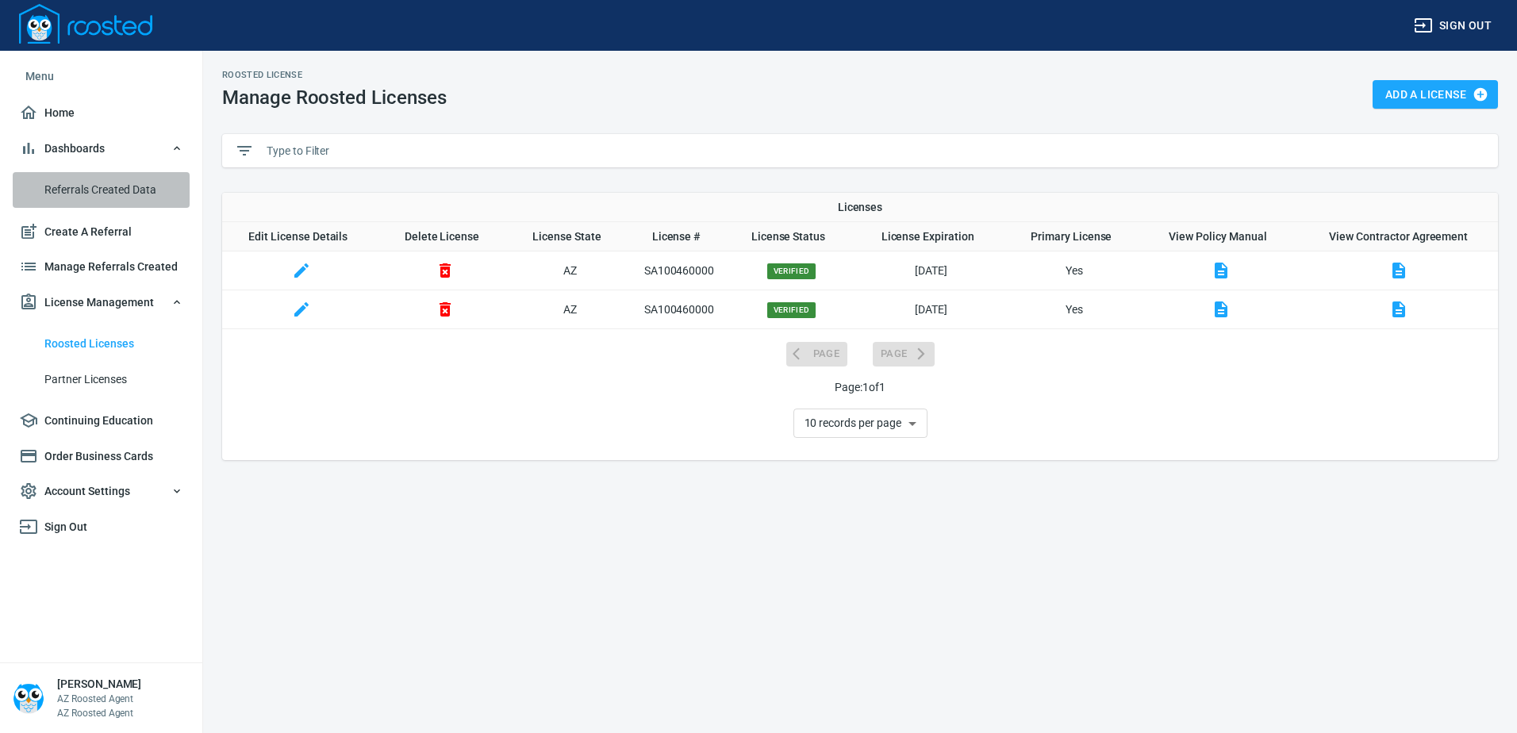
click at [95, 180] on span "Referrals Created Data" at bounding box center [113, 190] width 139 height 20
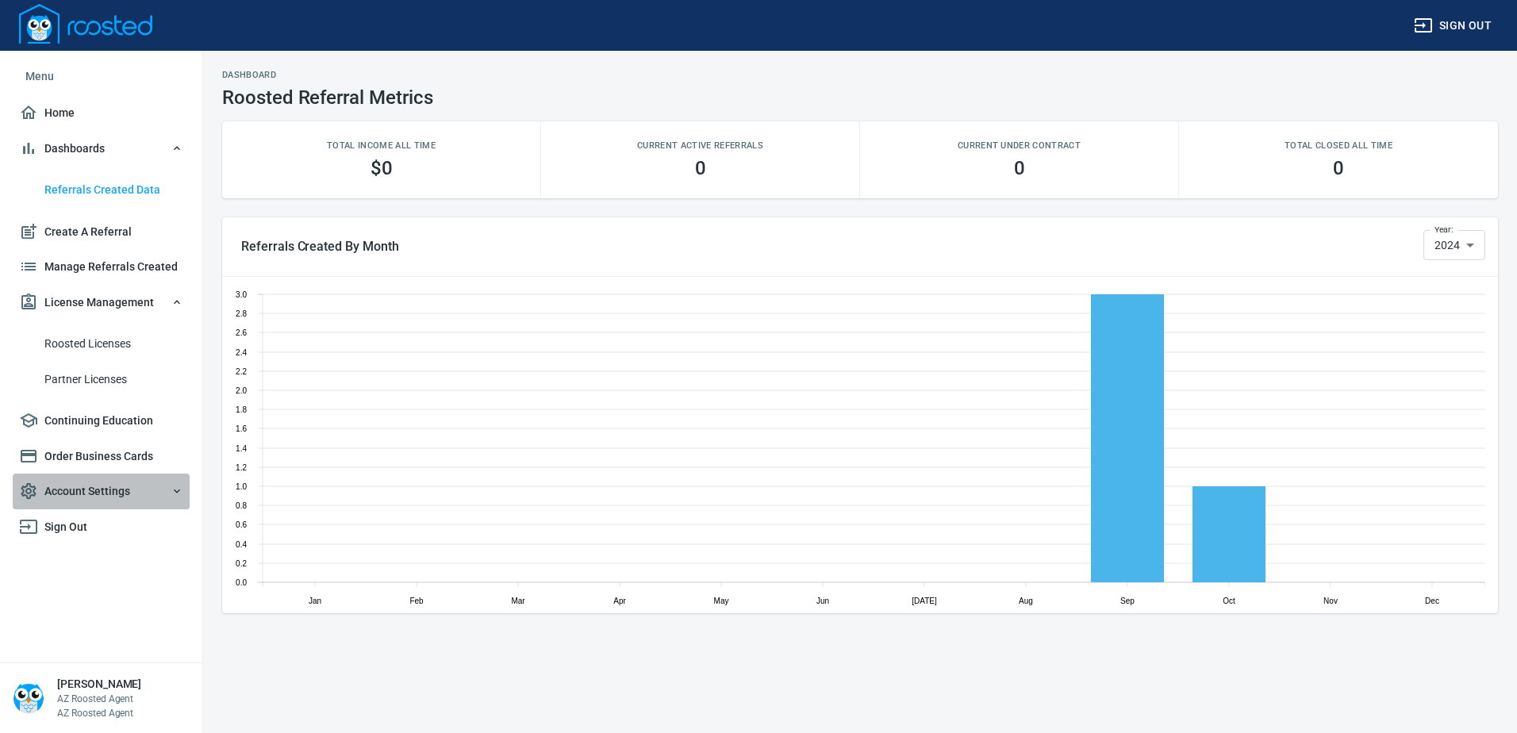
click at [107, 501] on button "Account Settings" at bounding box center [101, 492] width 177 height 36
click at [63, 539] on span "Profile" at bounding box center [113, 534] width 139 height 20
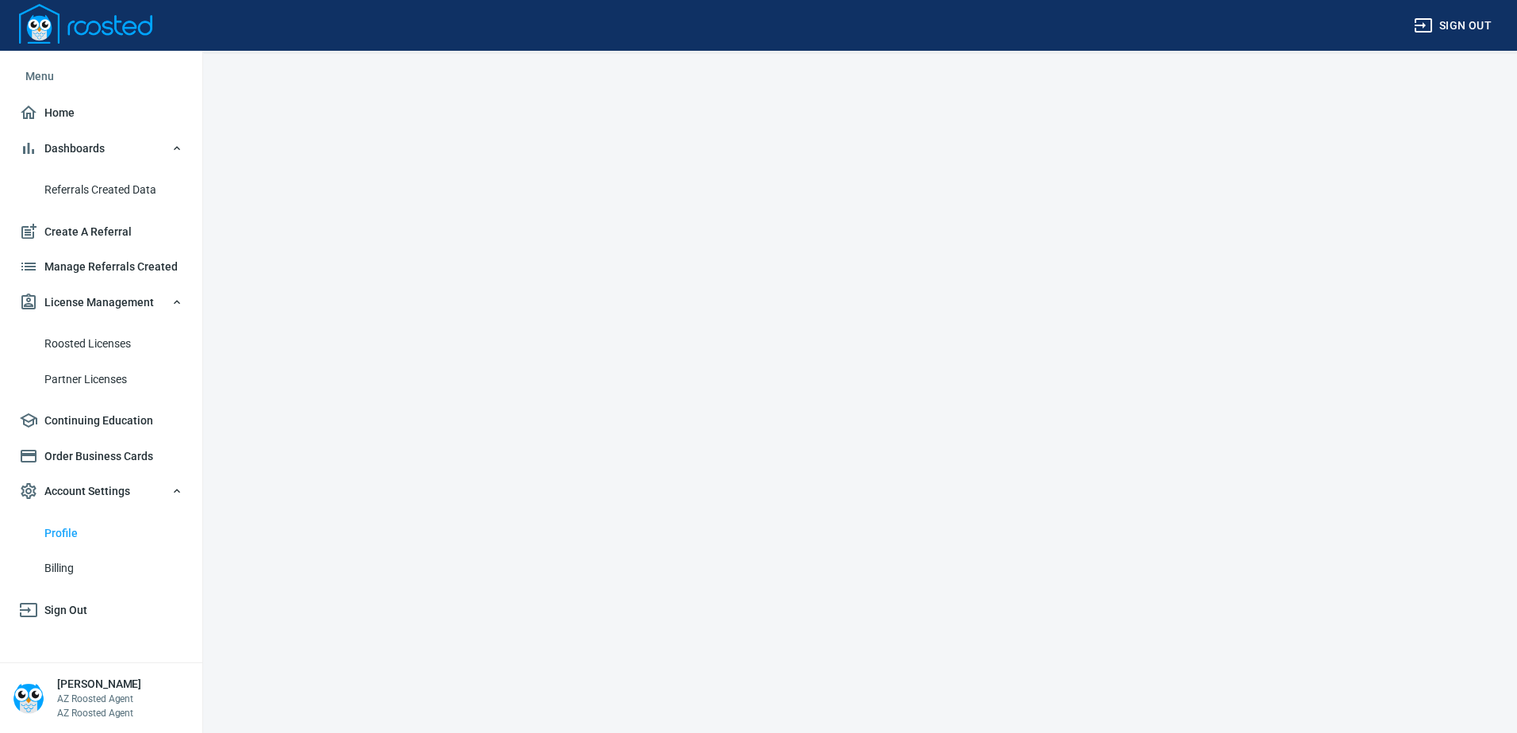
select select "AZ"
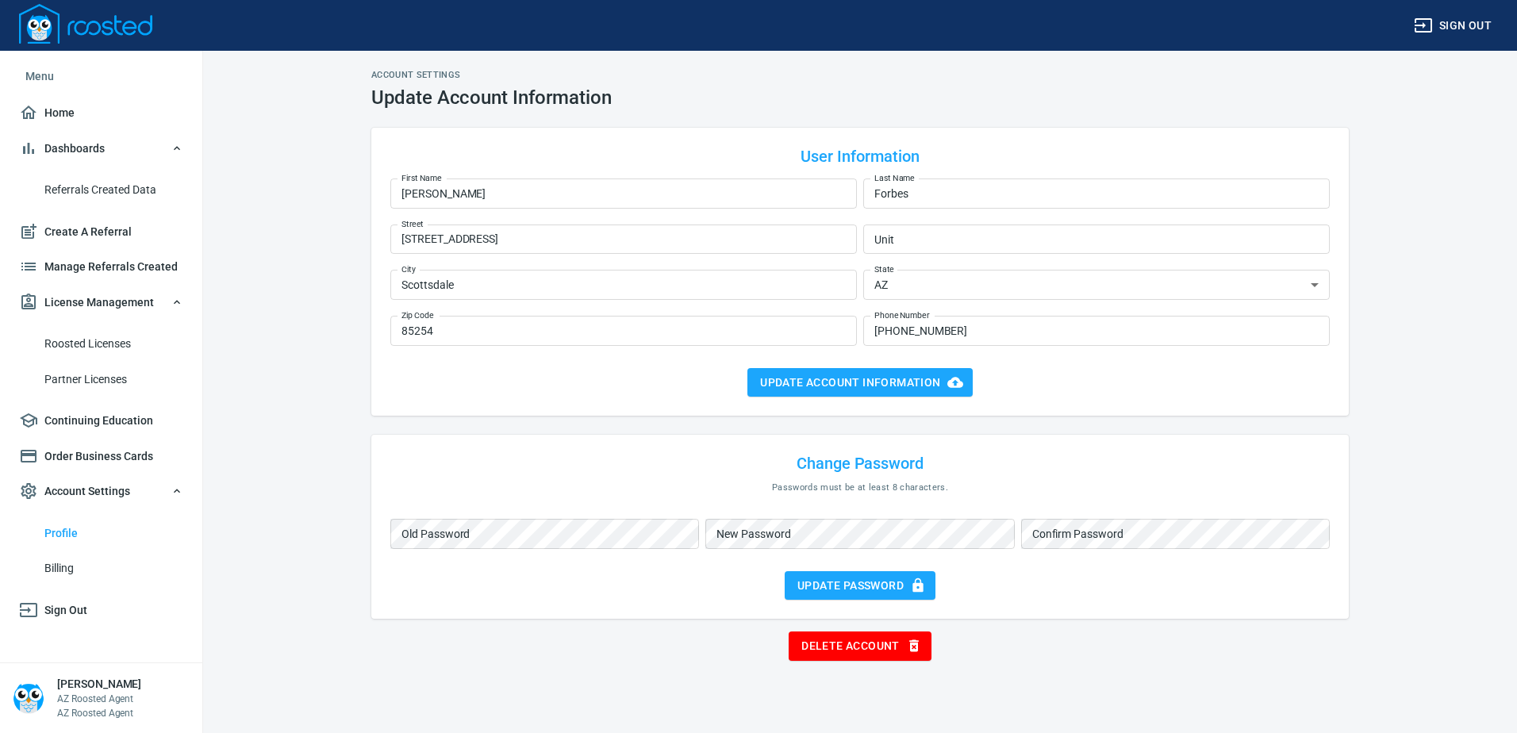
click at [62, 563] on span "Billing" at bounding box center [113, 569] width 139 height 20
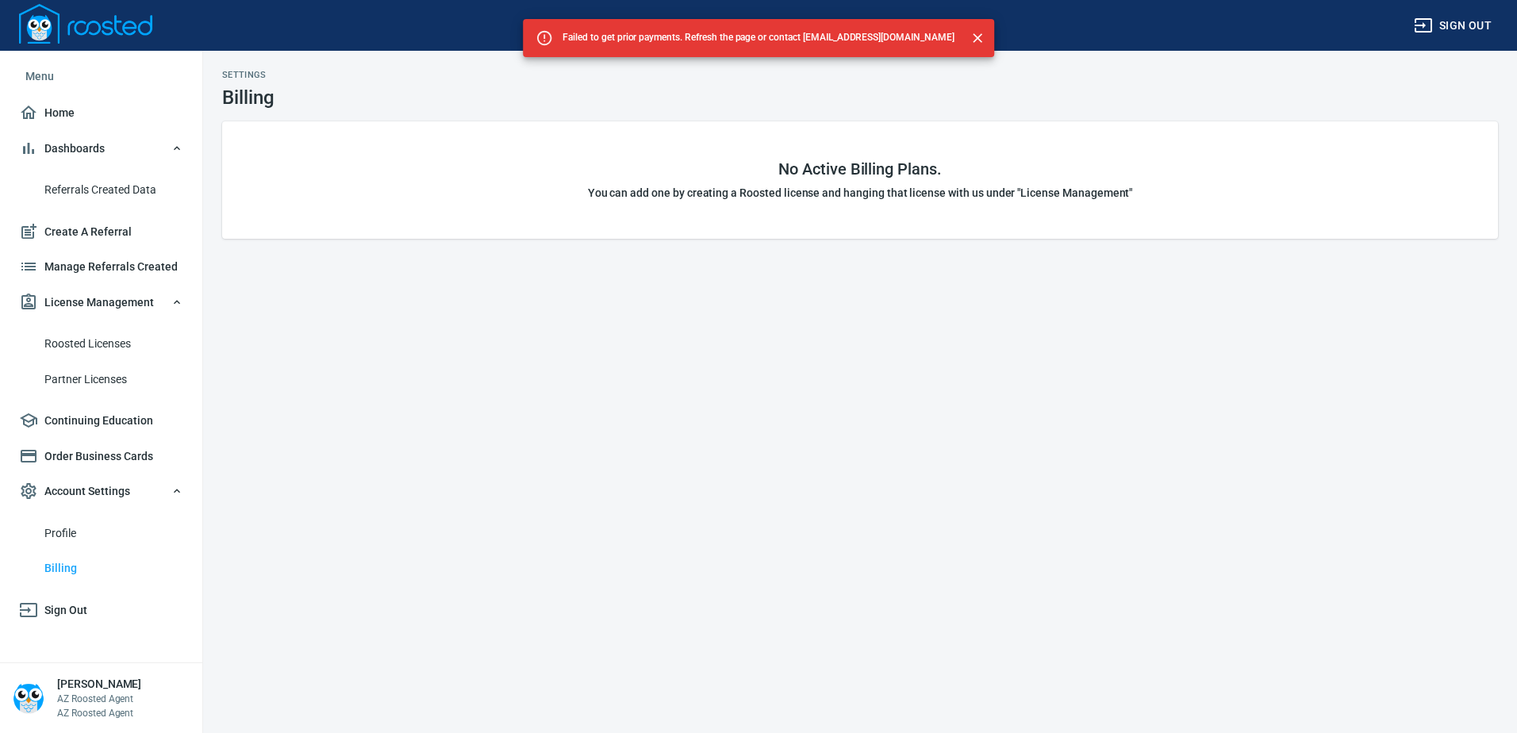
click at [101, 323] on ul "Roosted Licenses Partner Licenses" at bounding box center [101, 361] width 177 height 83
click at [112, 365] on link "Partner Licenses" at bounding box center [101, 380] width 177 height 36
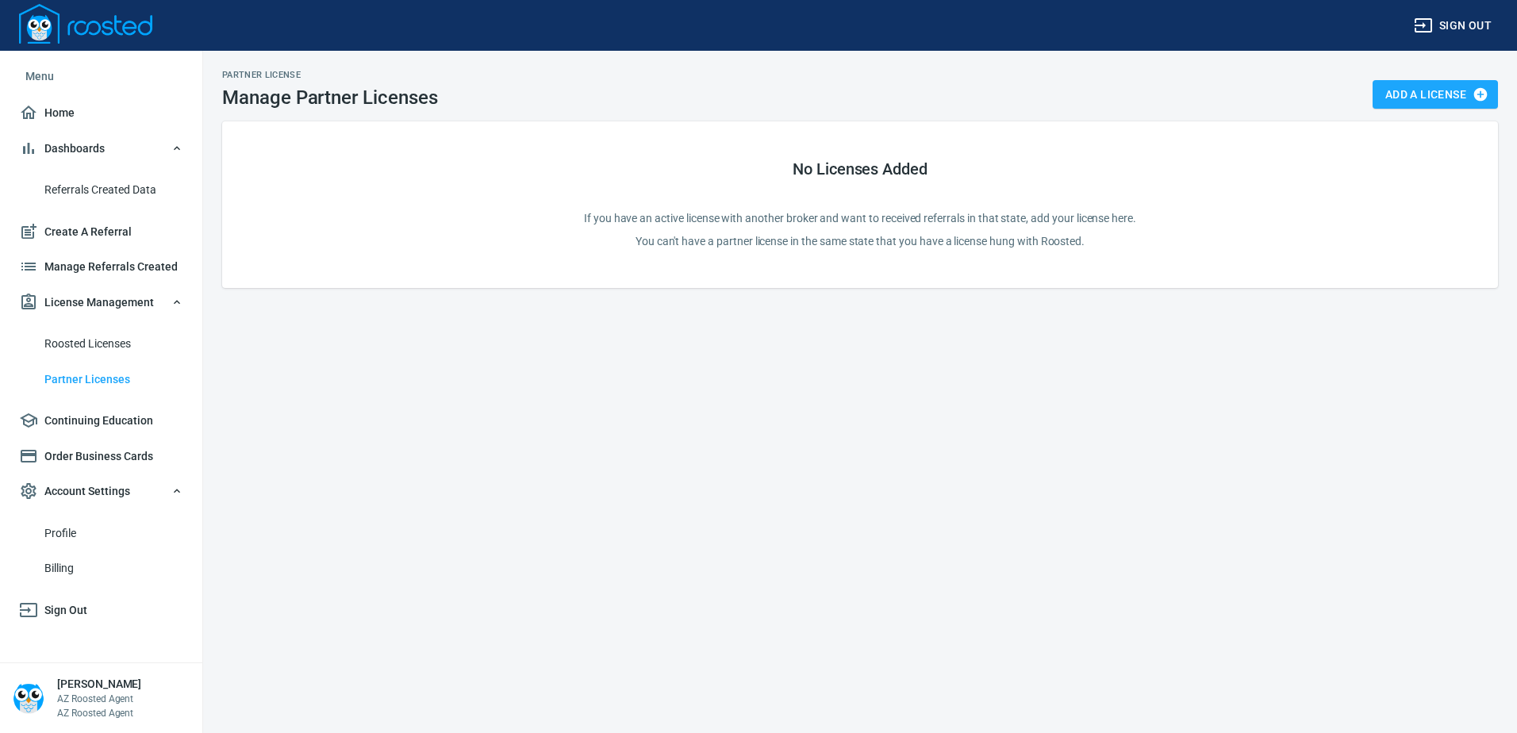
click at [126, 342] on span "Roosted Licenses" at bounding box center [113, 344] width 139 height 20
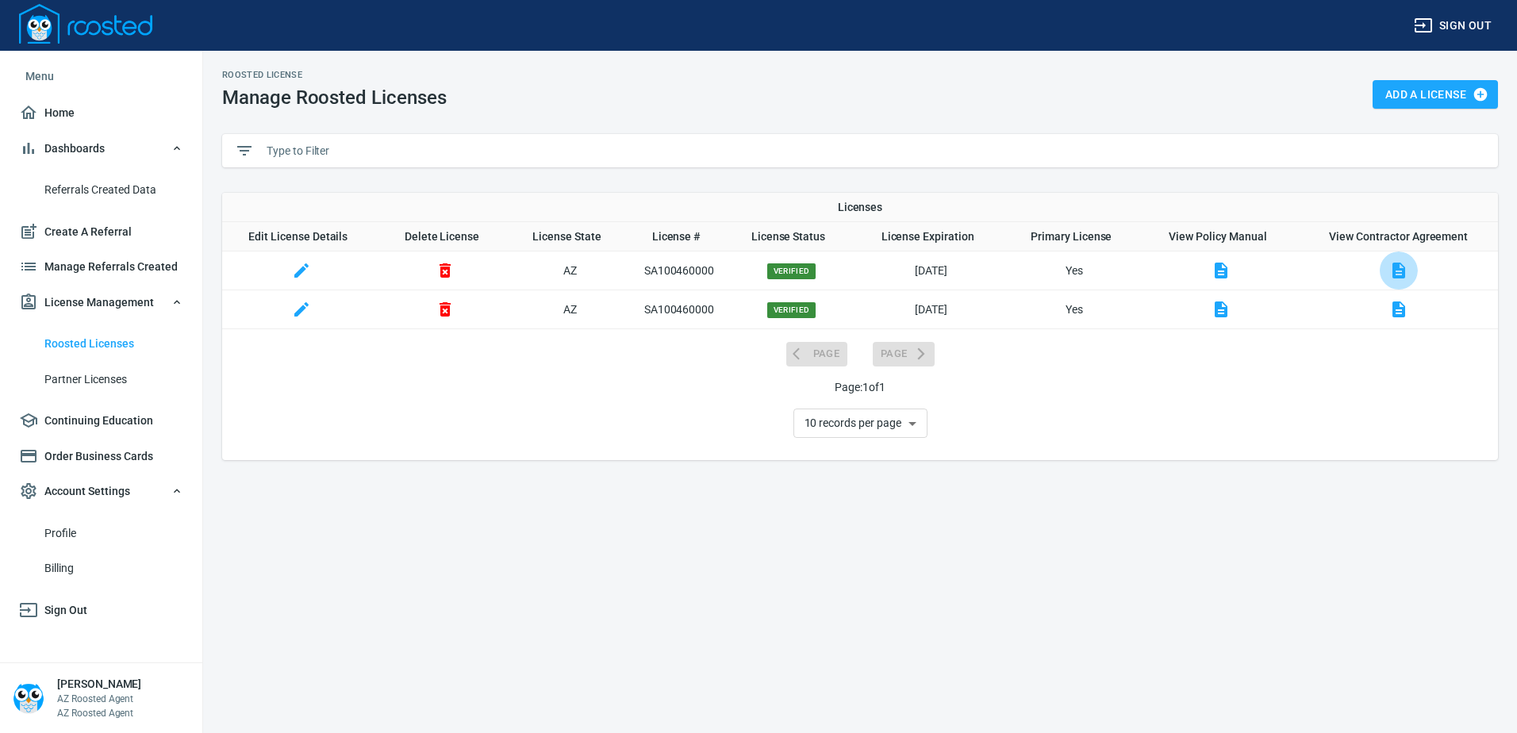
click at [1396, 268] on icon "button" at bounding box center [1398, 271] width 13 height 16
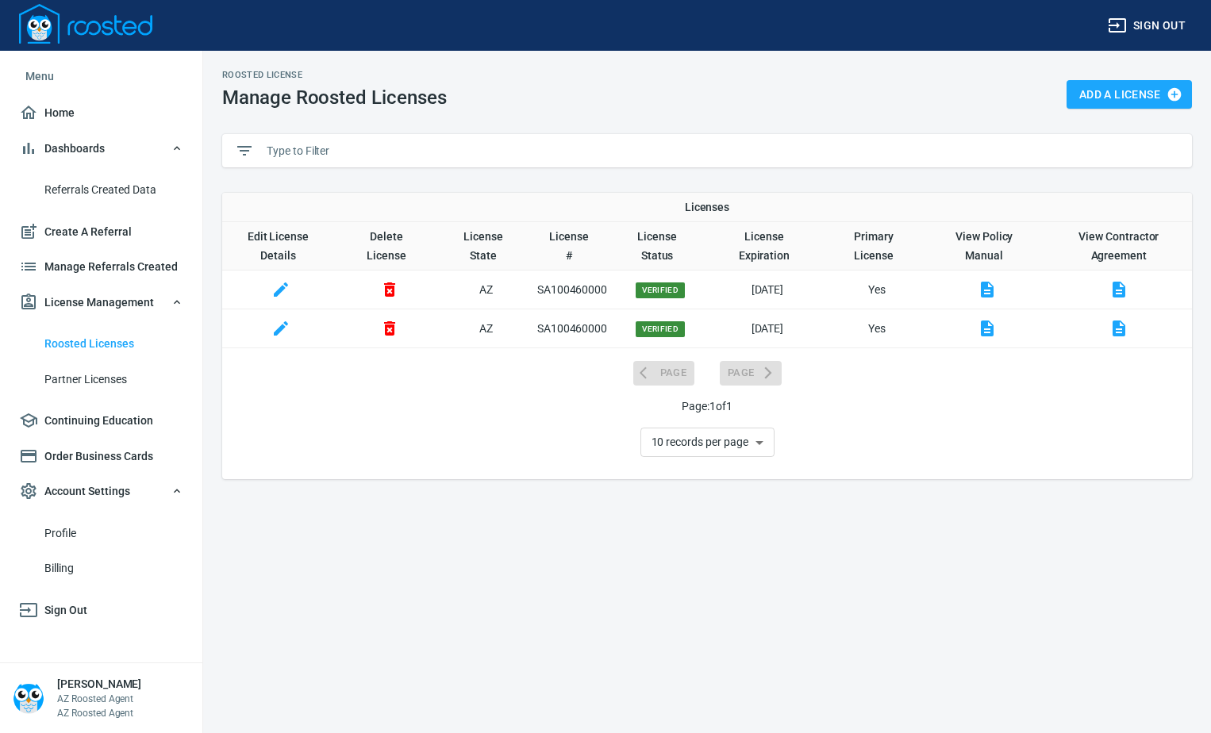
click at [76, 111] on span "Home" at bounding box center [101, 113] width 164 height 20
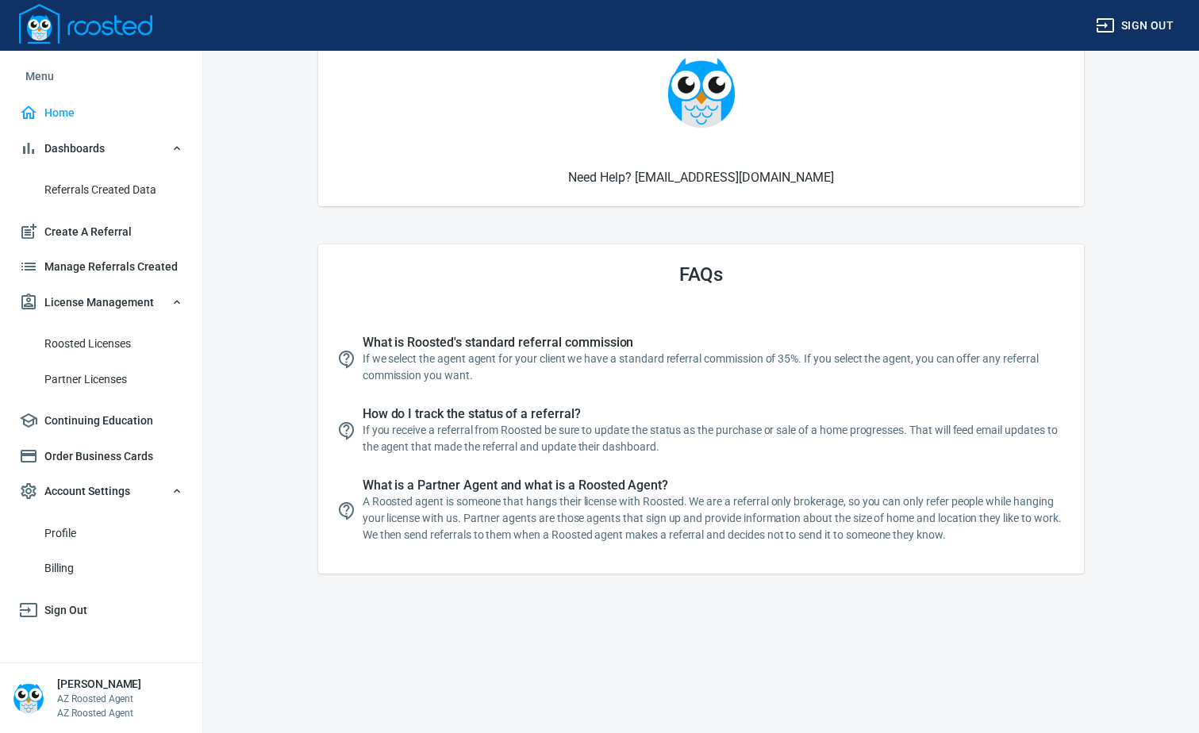
scroll to position [159, 0]
click at [111, 458] on span "Order Business Cards" at bounding box center [101, 457] width 164 height 20
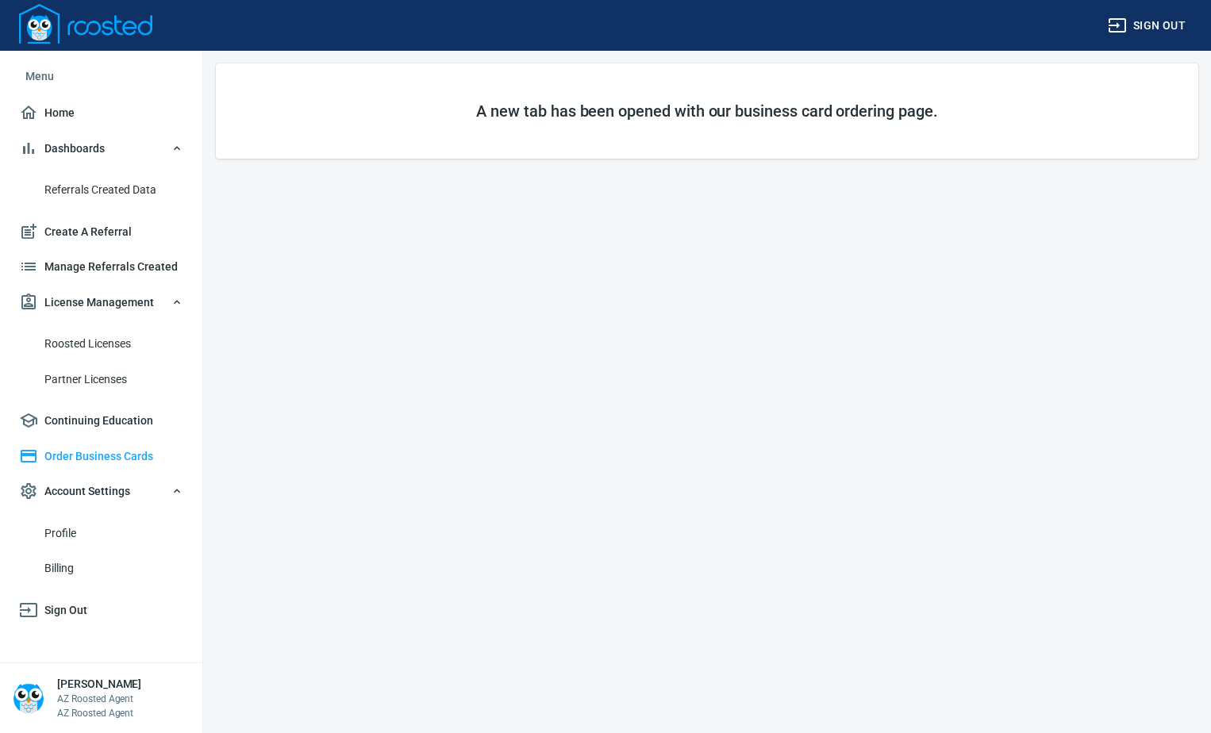
click at [67, 613] on span "Sign Out" at bounding box center [101, 611] width 164 height 20
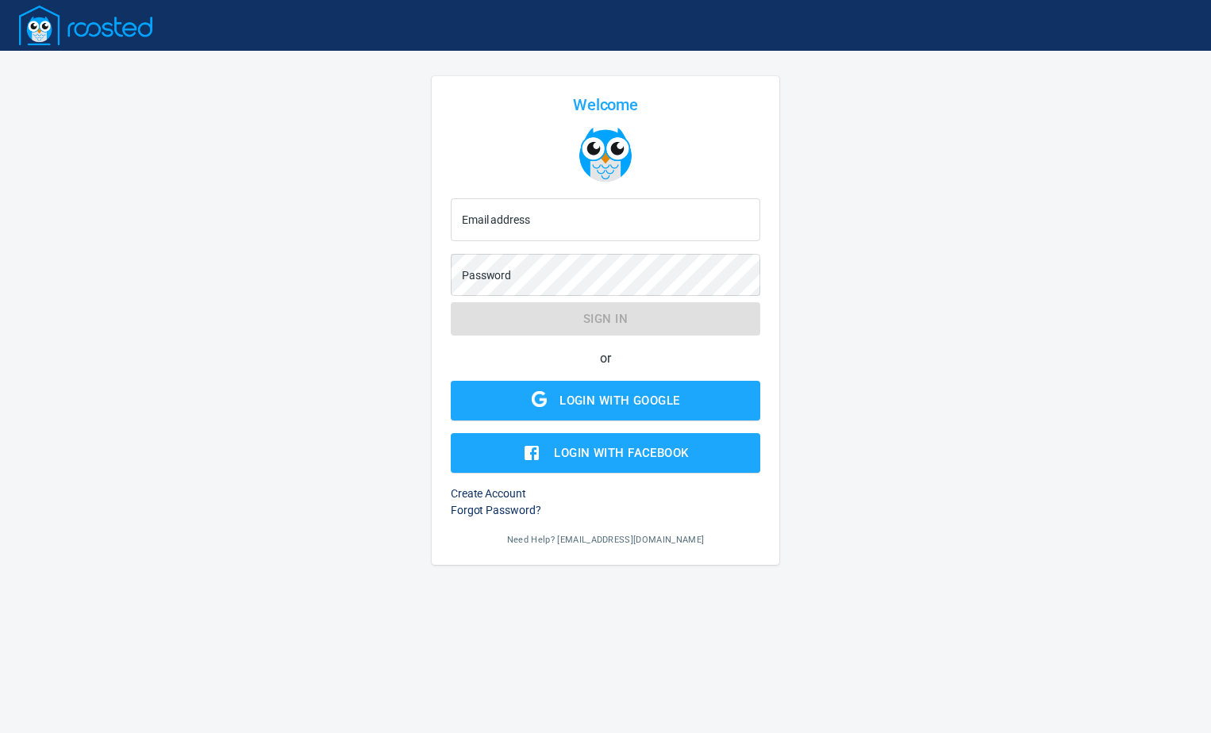
type input "[EMAIL_ADDRESS][PERSON_NAME][DOMAIN_NAME]"
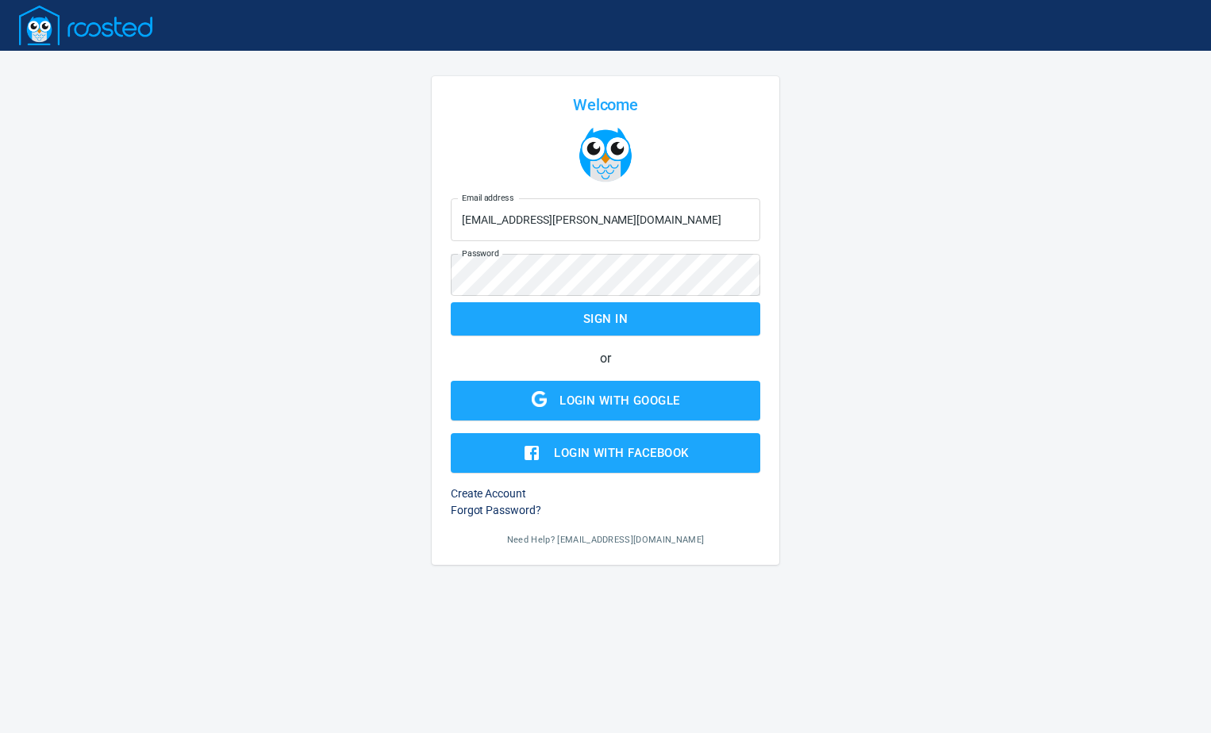
click at [620, 543] on span "Need Help? [EMAIL_ADDRESS][DOMAIN_NAME]" at bounding box center [606, 540] width 198 height 10
drag, startPoint x: 590, startPoint y: 542, endPoint x: 675, endPoint y: 540, distance: 84.9
click at [675, 540] on div "Need Help? [EMAIL_ADDRESS][DOMAIN_NAME]" at bounding box center [606, 539] width 310 height 14
drag, startPoint x: 675, startPoint y: 540, endPoint x: 660, endPoint y: 537, distance: 15.3
copy span "[EMAIL_ADDRESS][DOMAIN_NAME]"
